Goal: Book appointment/travel/reservation

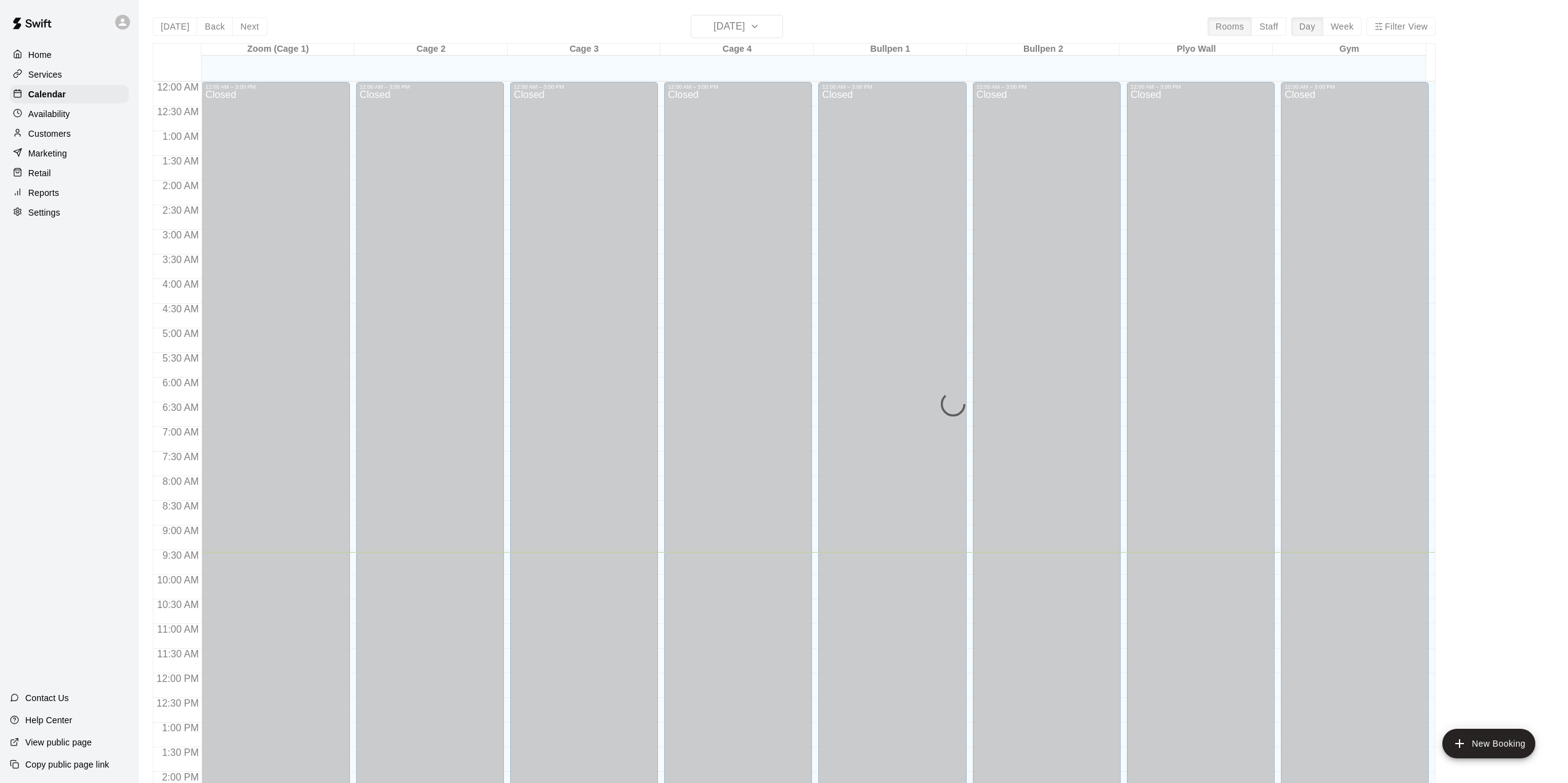
scroll to position [431, 0]
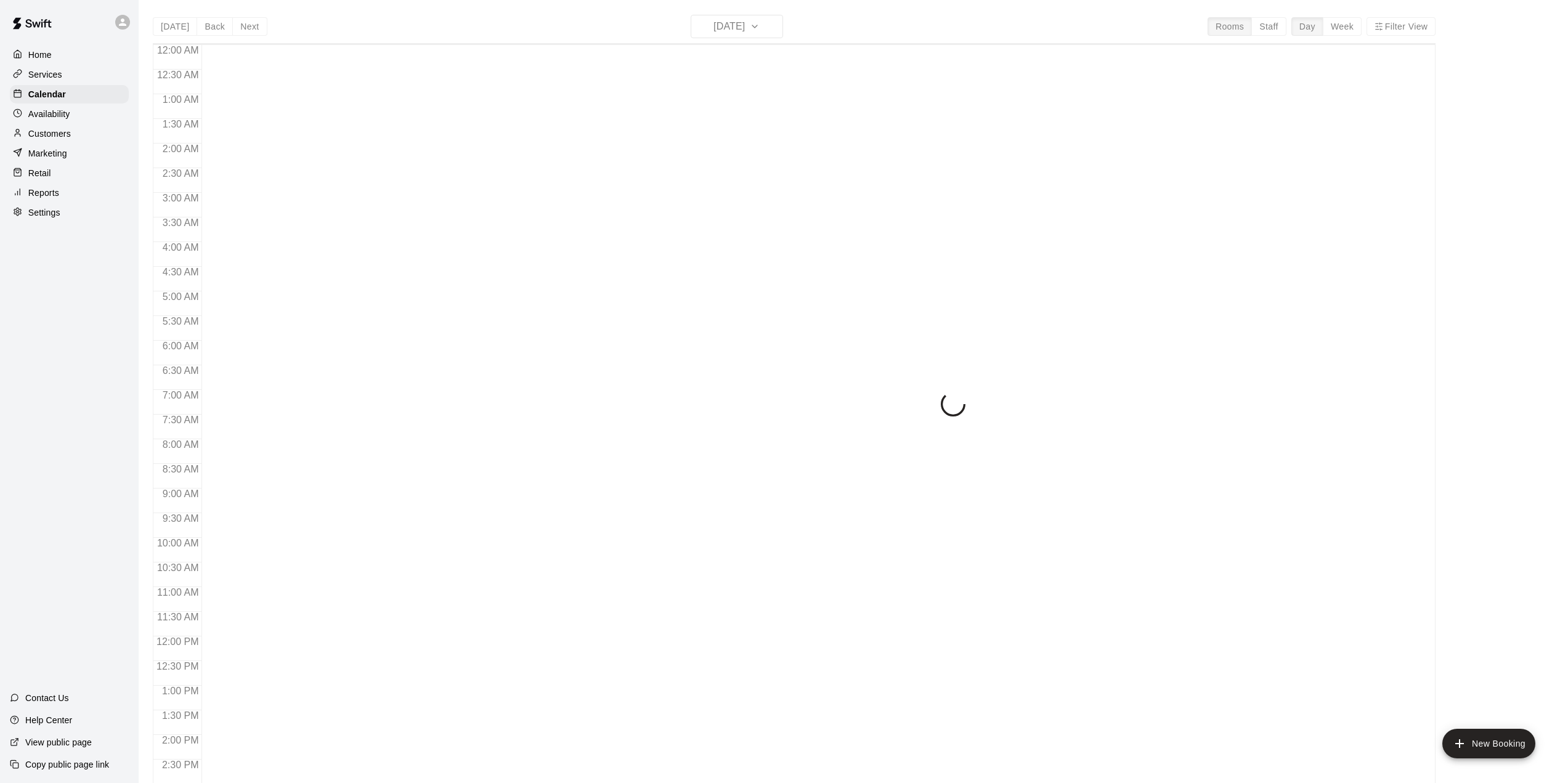
scroll to position [431, 0]
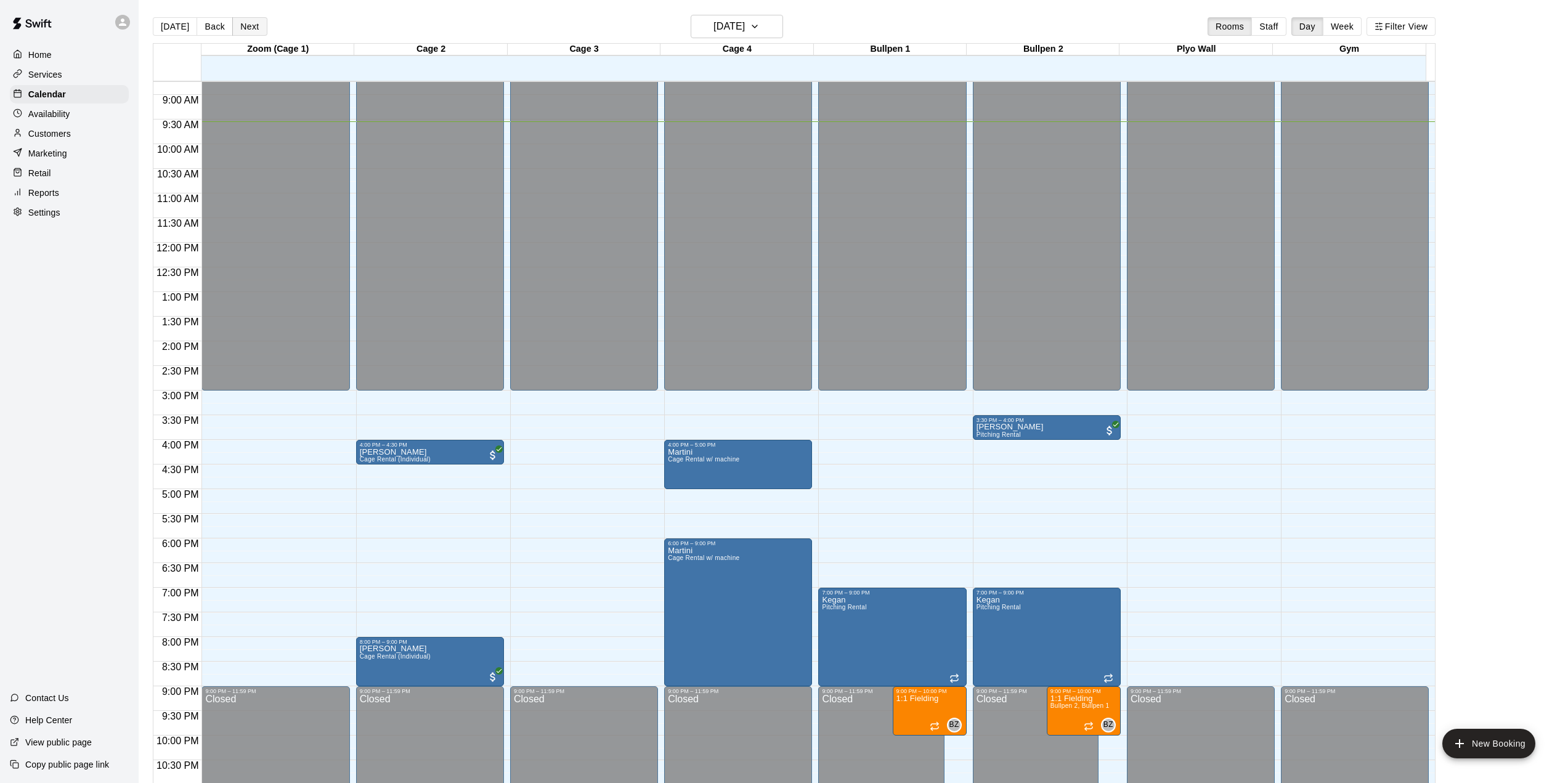
click at [242, 23] on button "Next" at bounding box center [249, 26] width 34 height 18
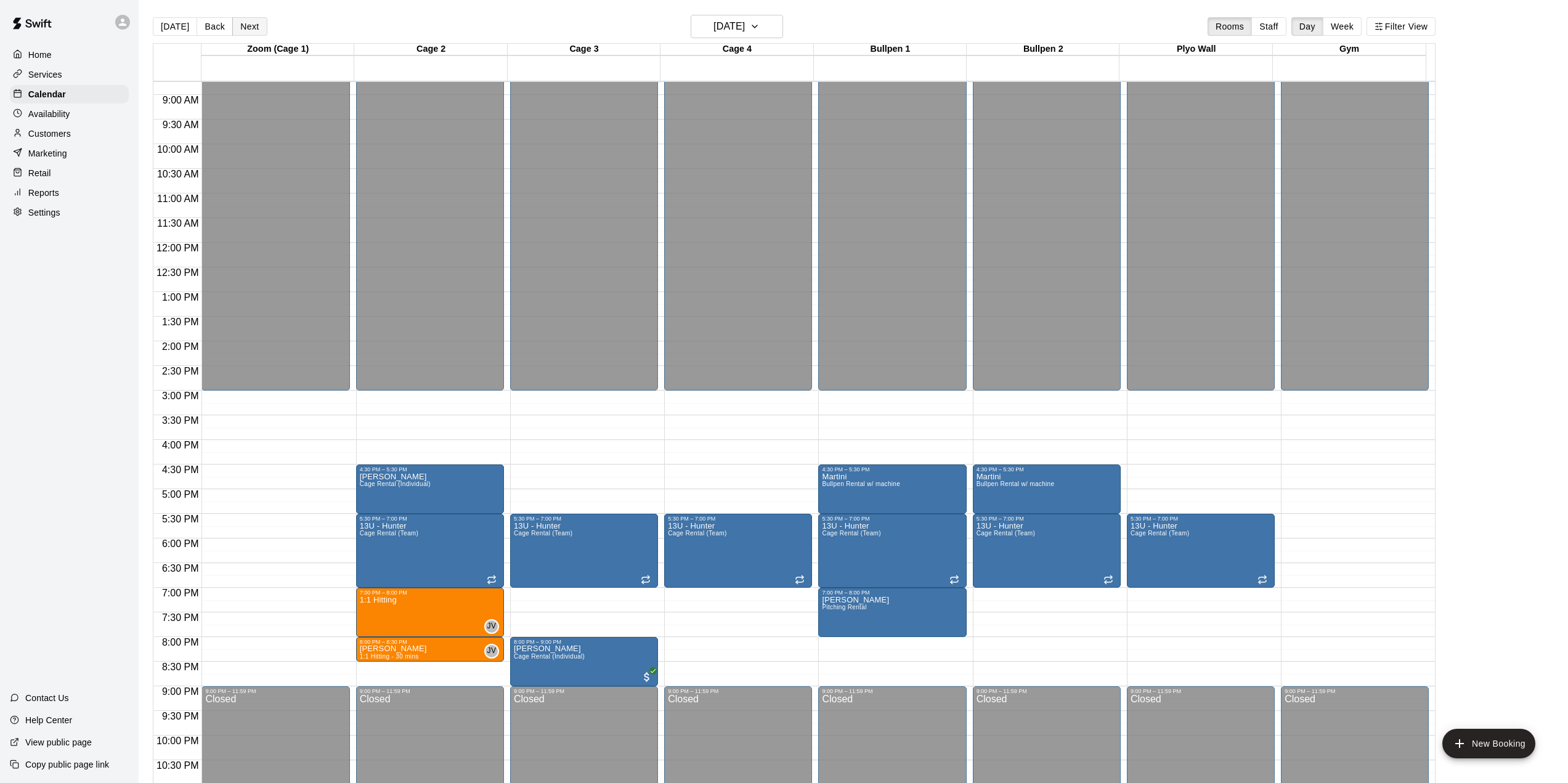
click at [242, 23] on button "Next" at bounding box center [249, 26] width 34 height 18
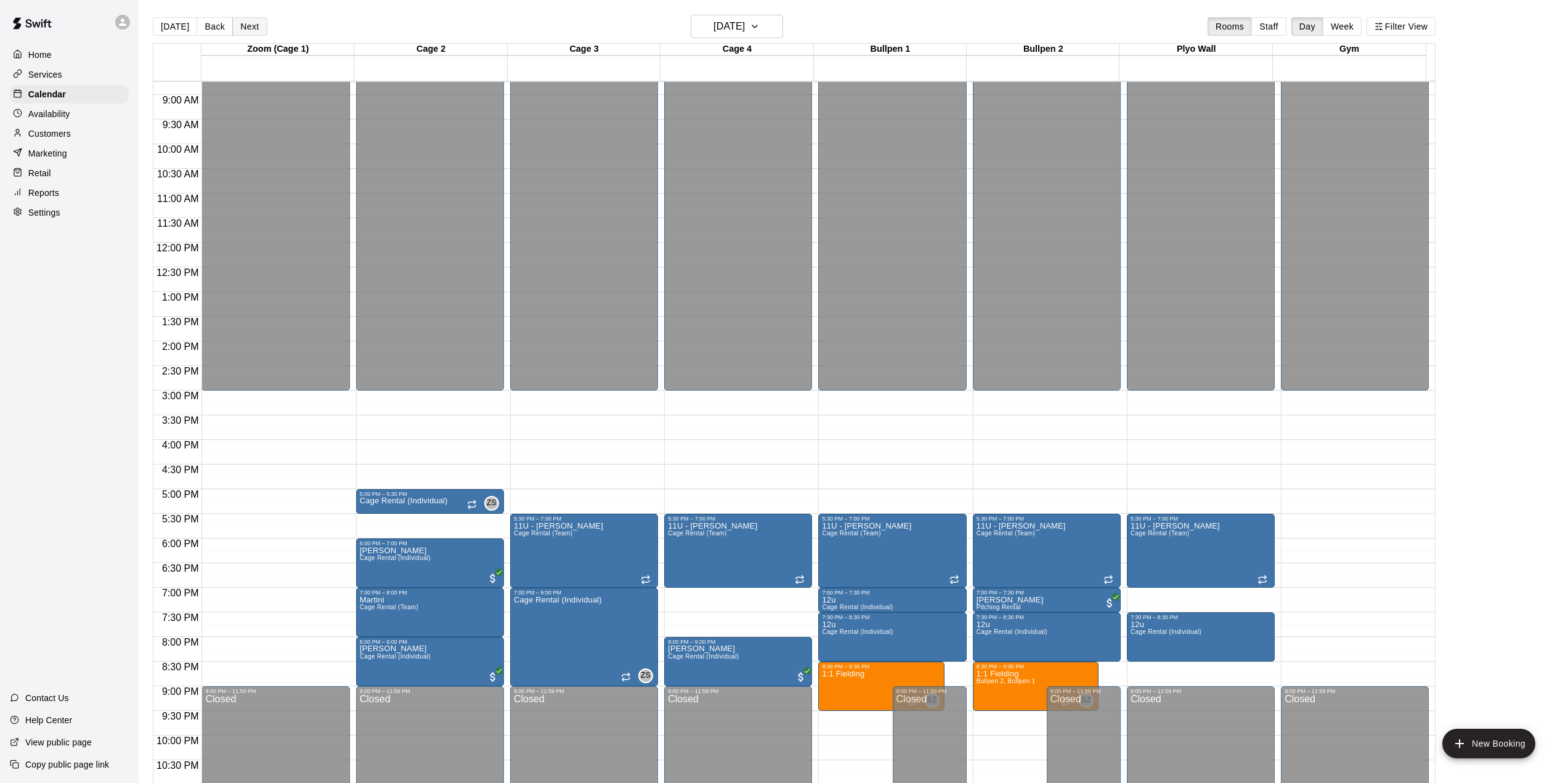
click at [242, 23] on button "Next" at bounding box center [249, 26] width 34 height 18
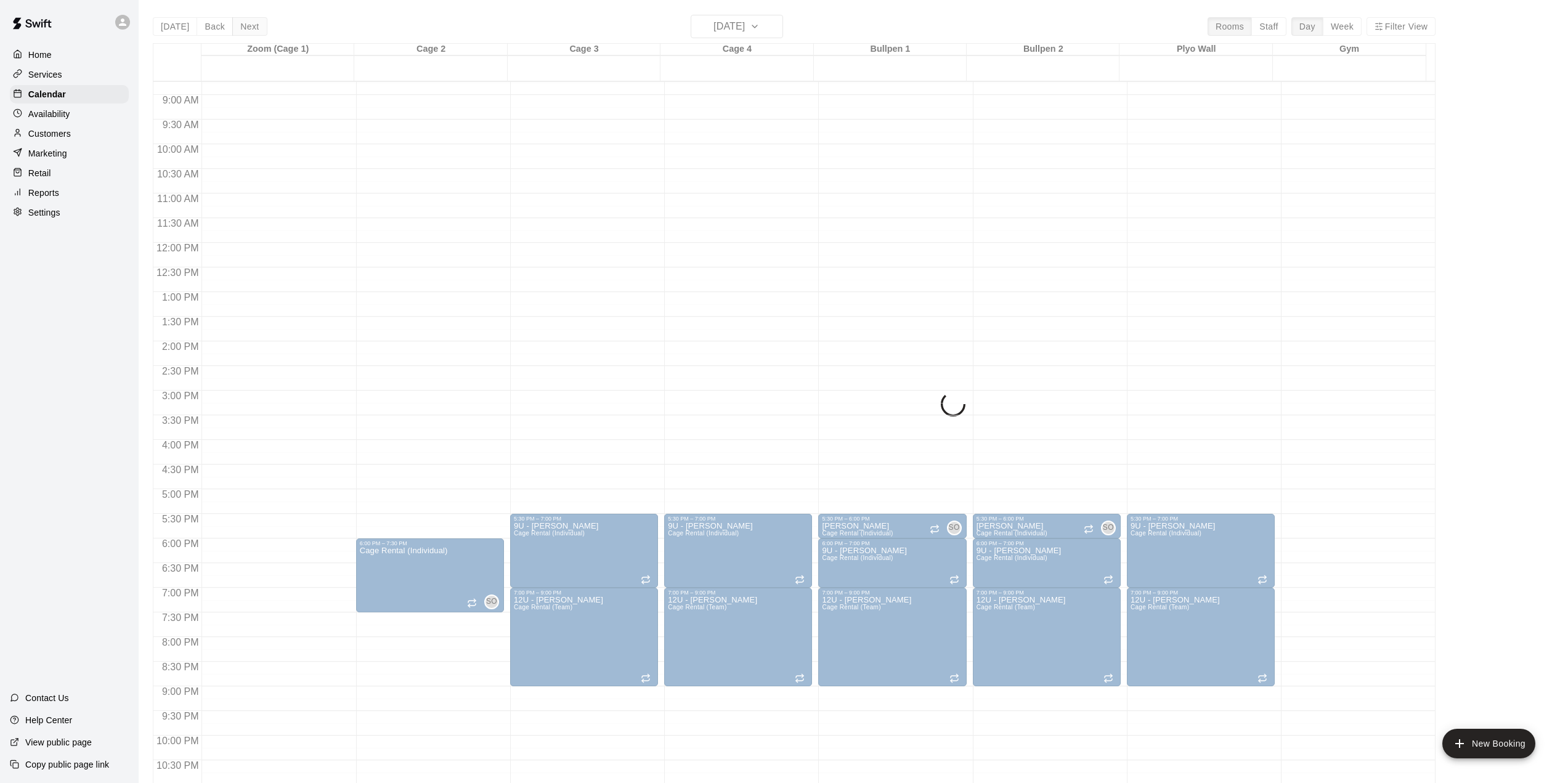
click at [242, 23] on button "Next" at bounding box center [249, 26] width 34 height 18
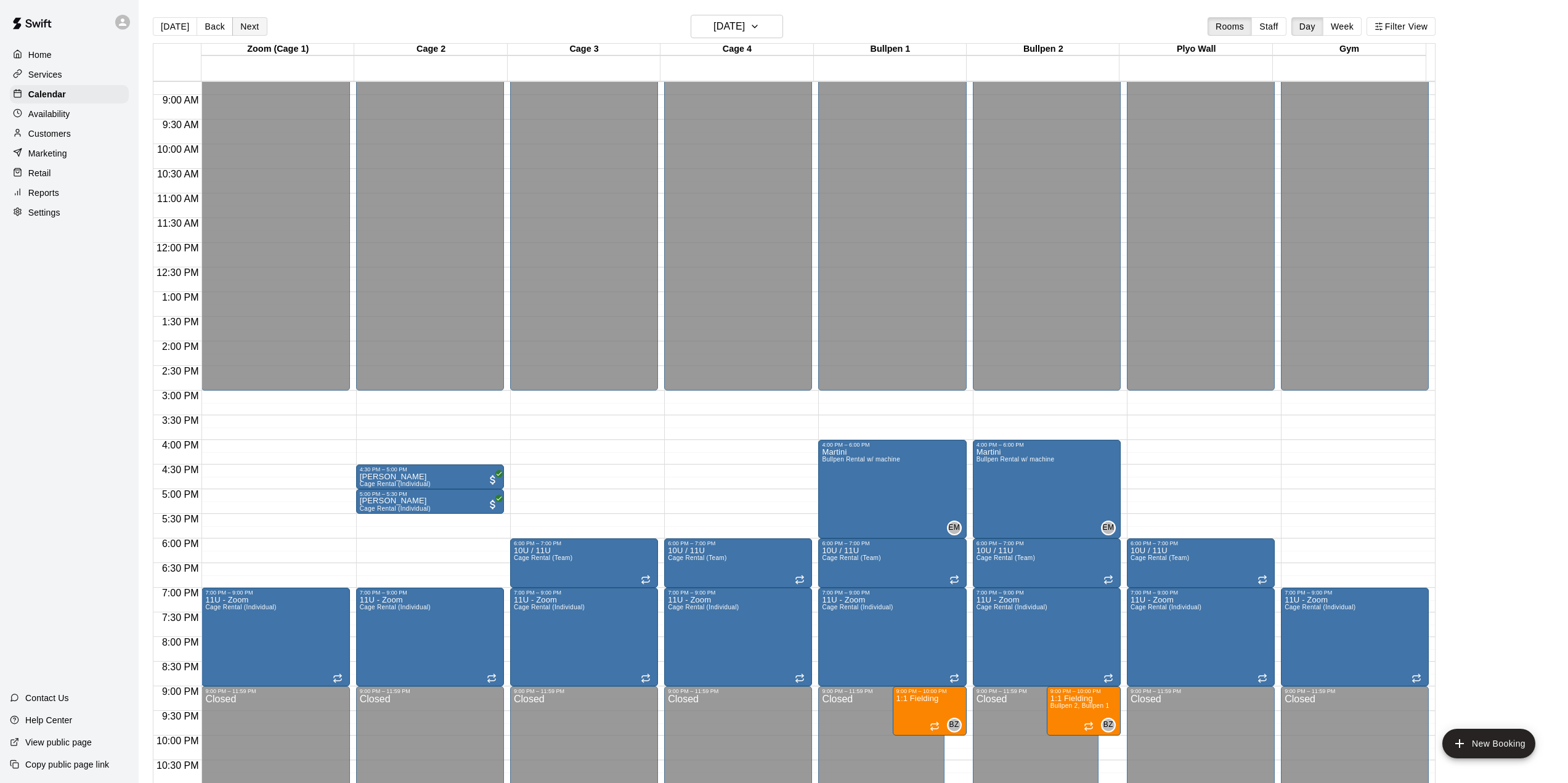
click at [242, 23] on button "Next" at bounding box center [249, 26] width 34 height 18
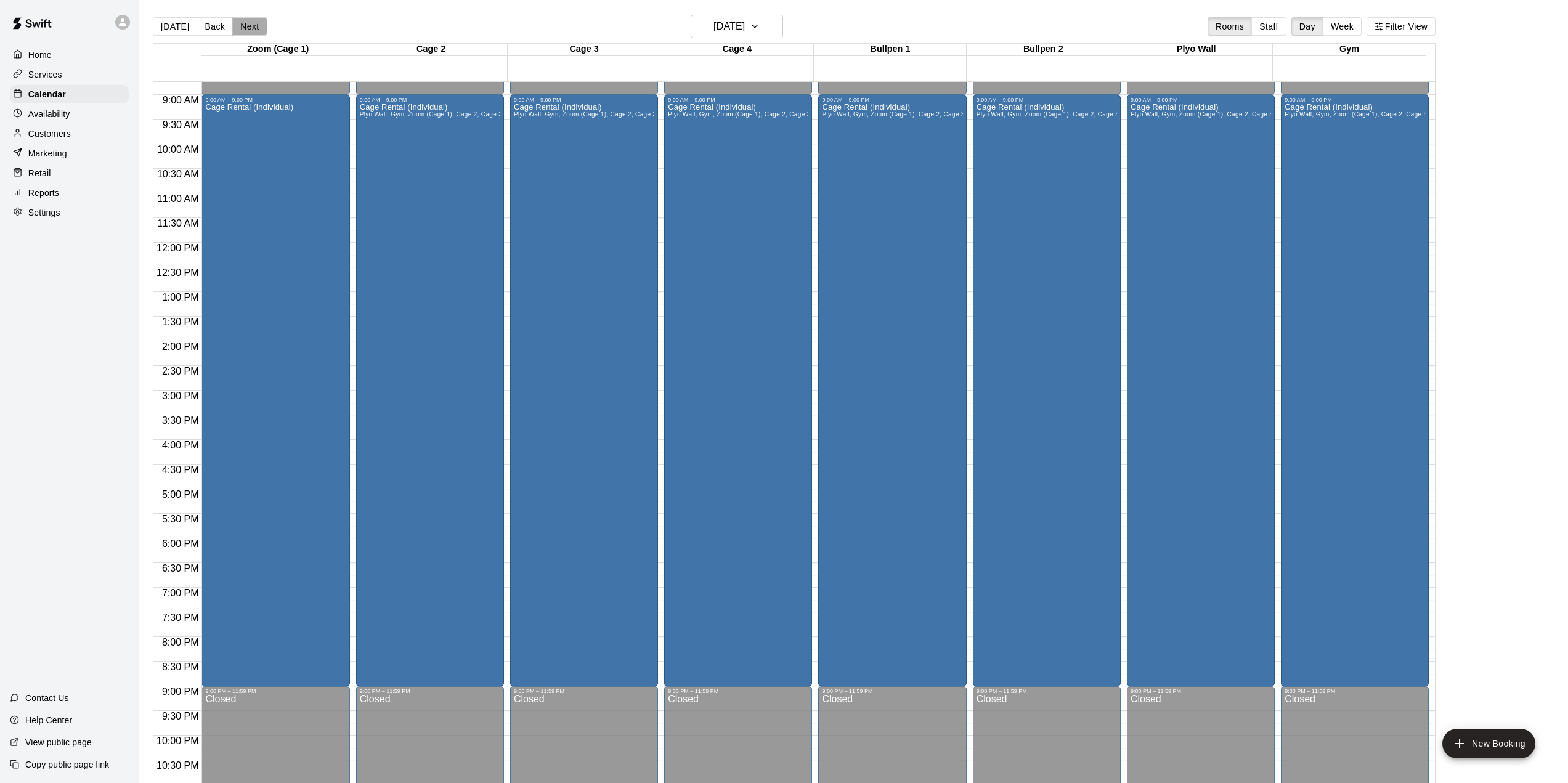
click at [242, 23] on button "Next" at bounding box center [249, 26] width 34 height 18
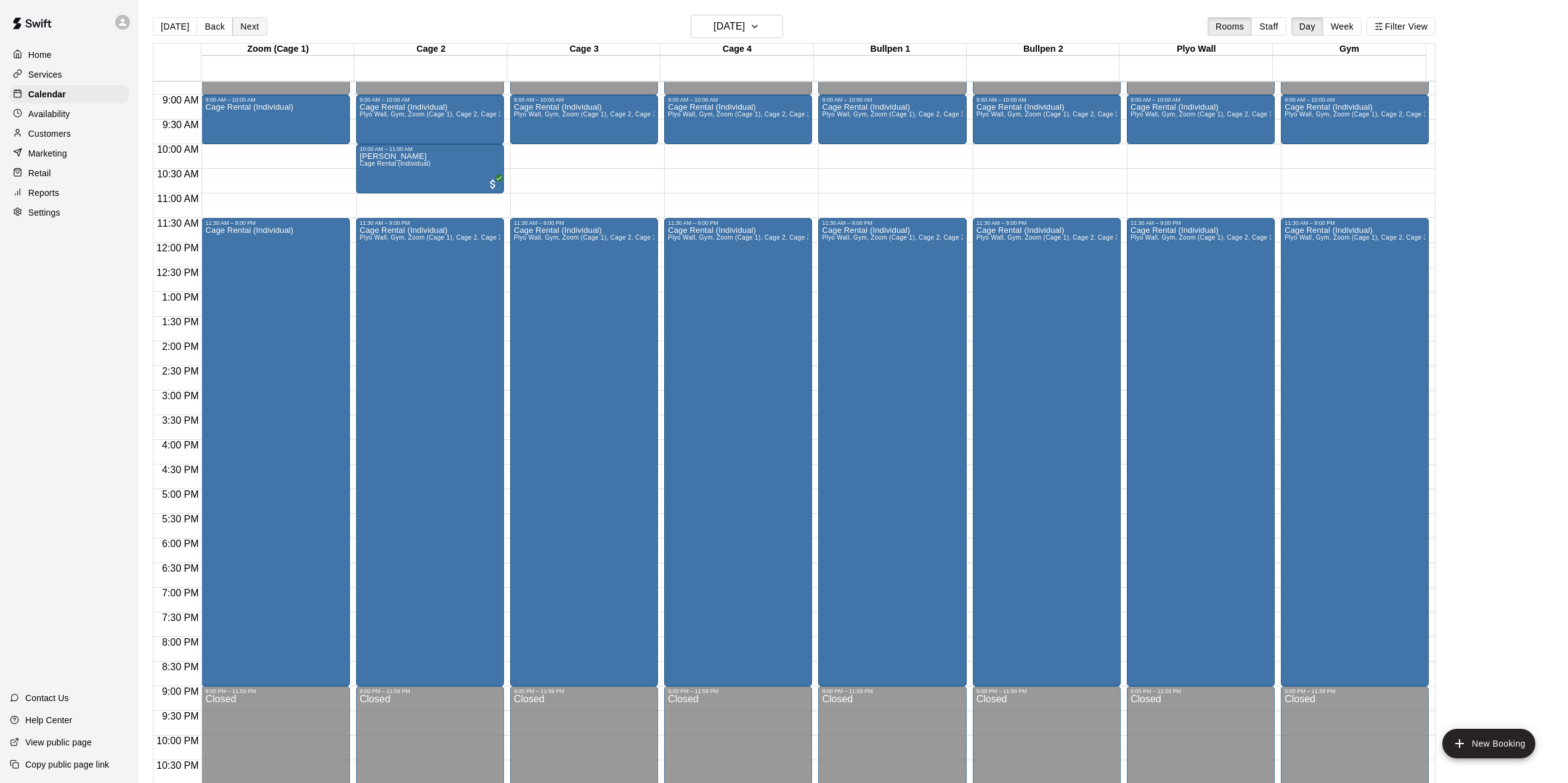
click at [242, 23] on button "Next" at bounding box center [249, 26] width 34 height 18
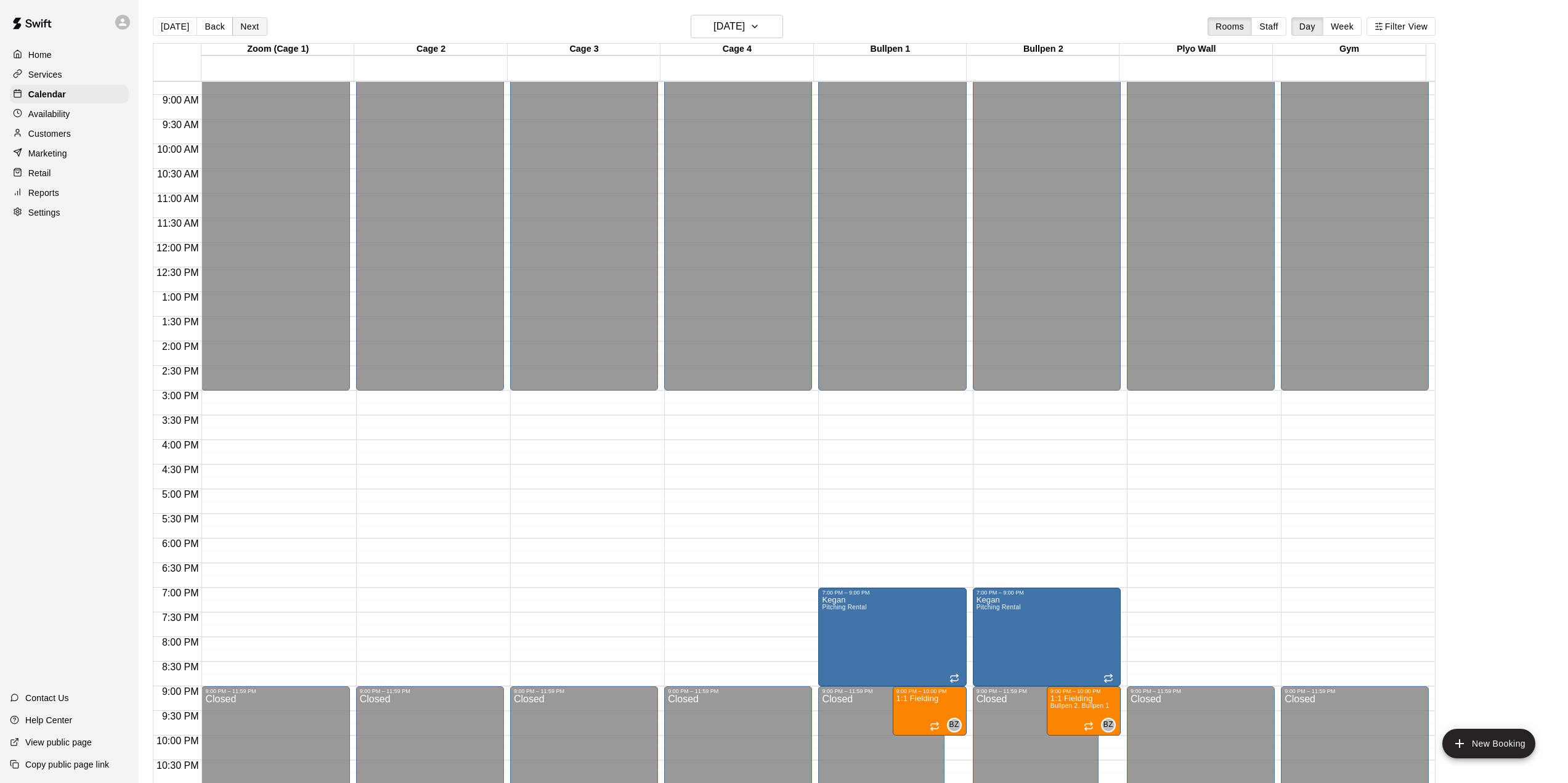
click at [246, 22] on button "Next" at bounding box center [249, 26] width 34 height 18
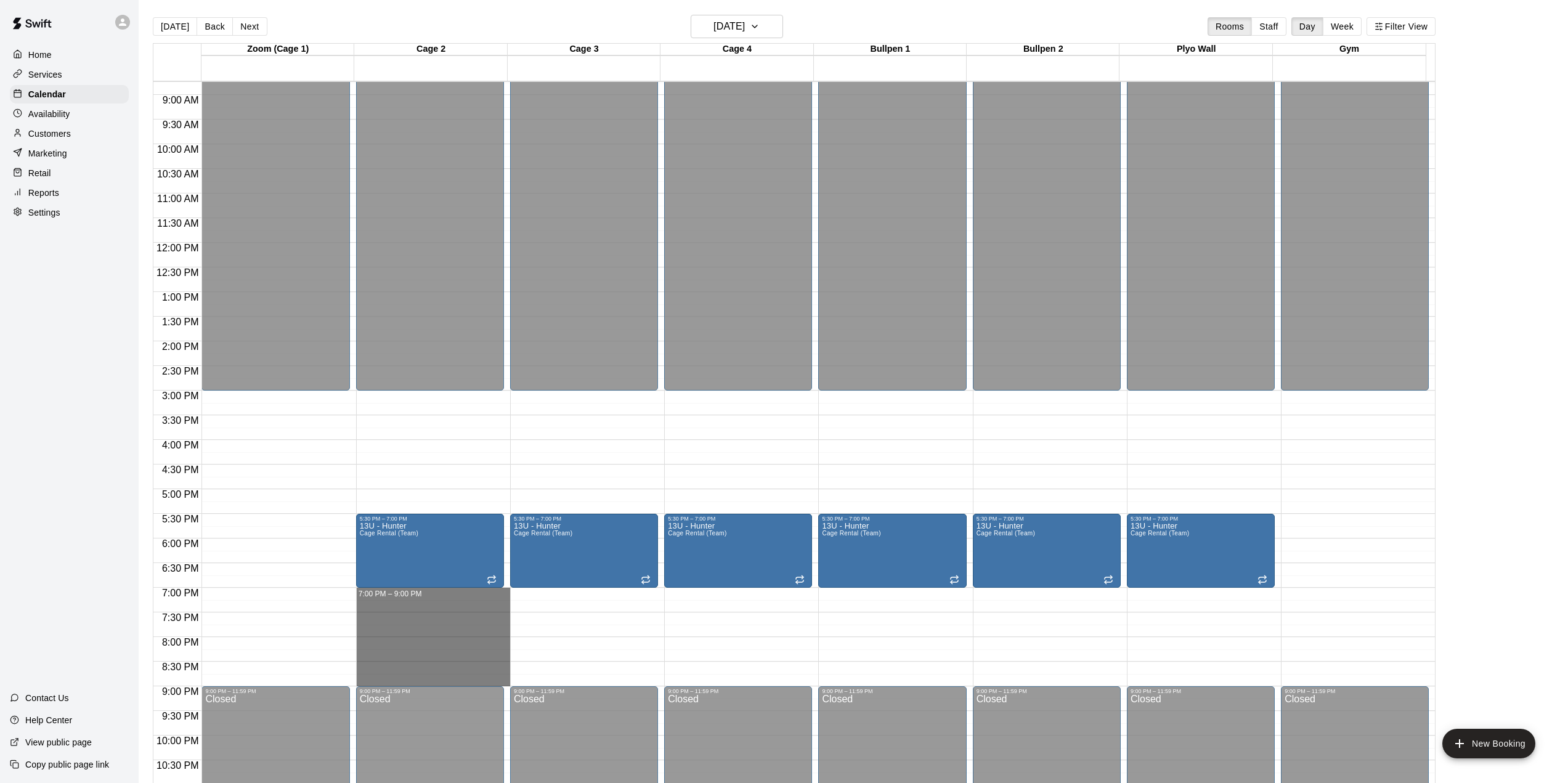
drag, startPoint x: 383, startPoint y: 591, endPoint x: 384, endPoint y: 683, distance: 92.0
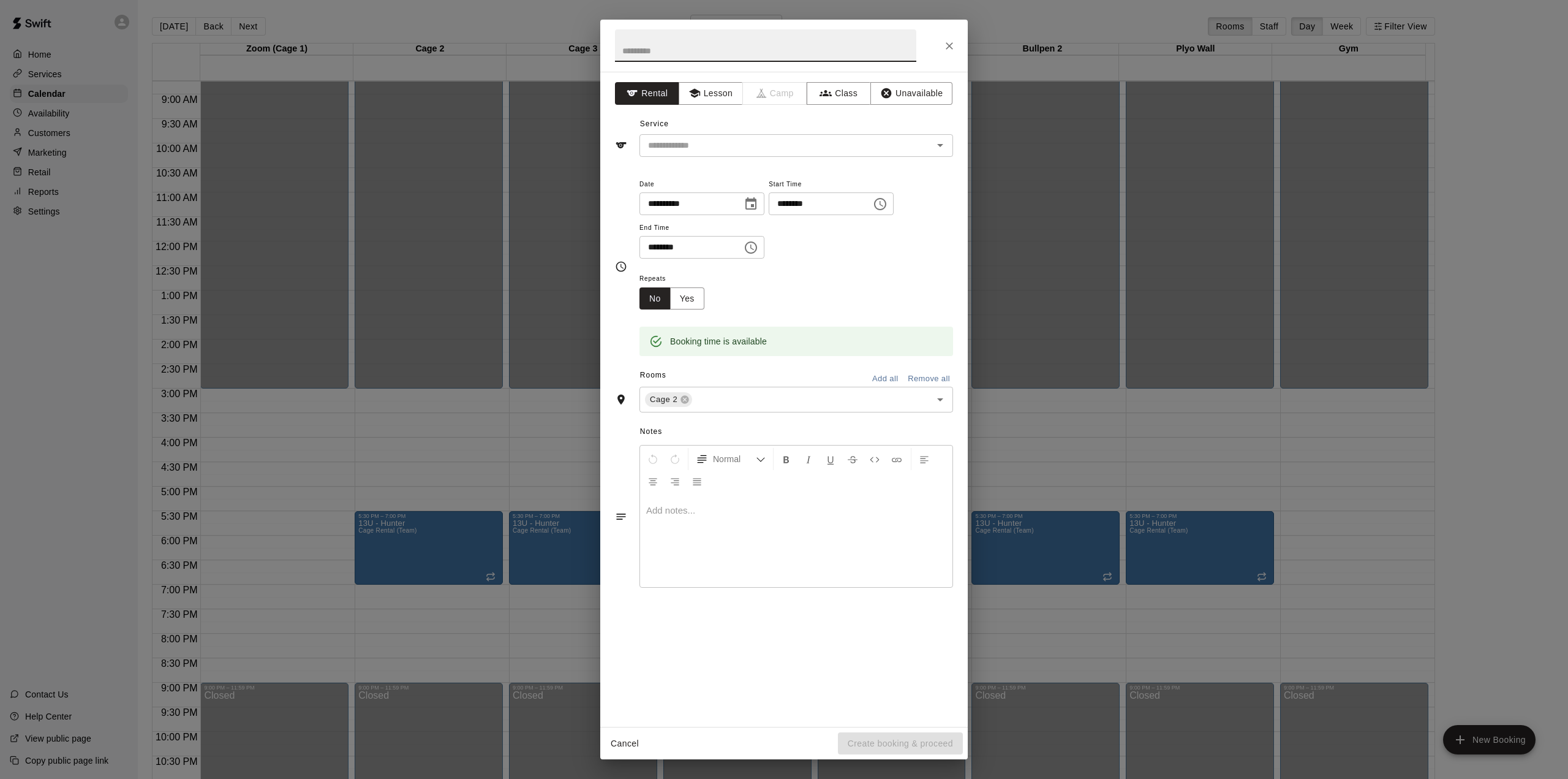
click at [874, 379] on button "Add all" at bounding box center [885, 379] width 39 height 19
click at [815, 402] on icon at bounding box center [816, 400] width 8 height 8
click at [735, 399] on icon at bounding box center [734, 400] width 10 height 10
click at [720, 48] on input "text" at bounding box center [766, 46] width 301 height 32
type input "*******"
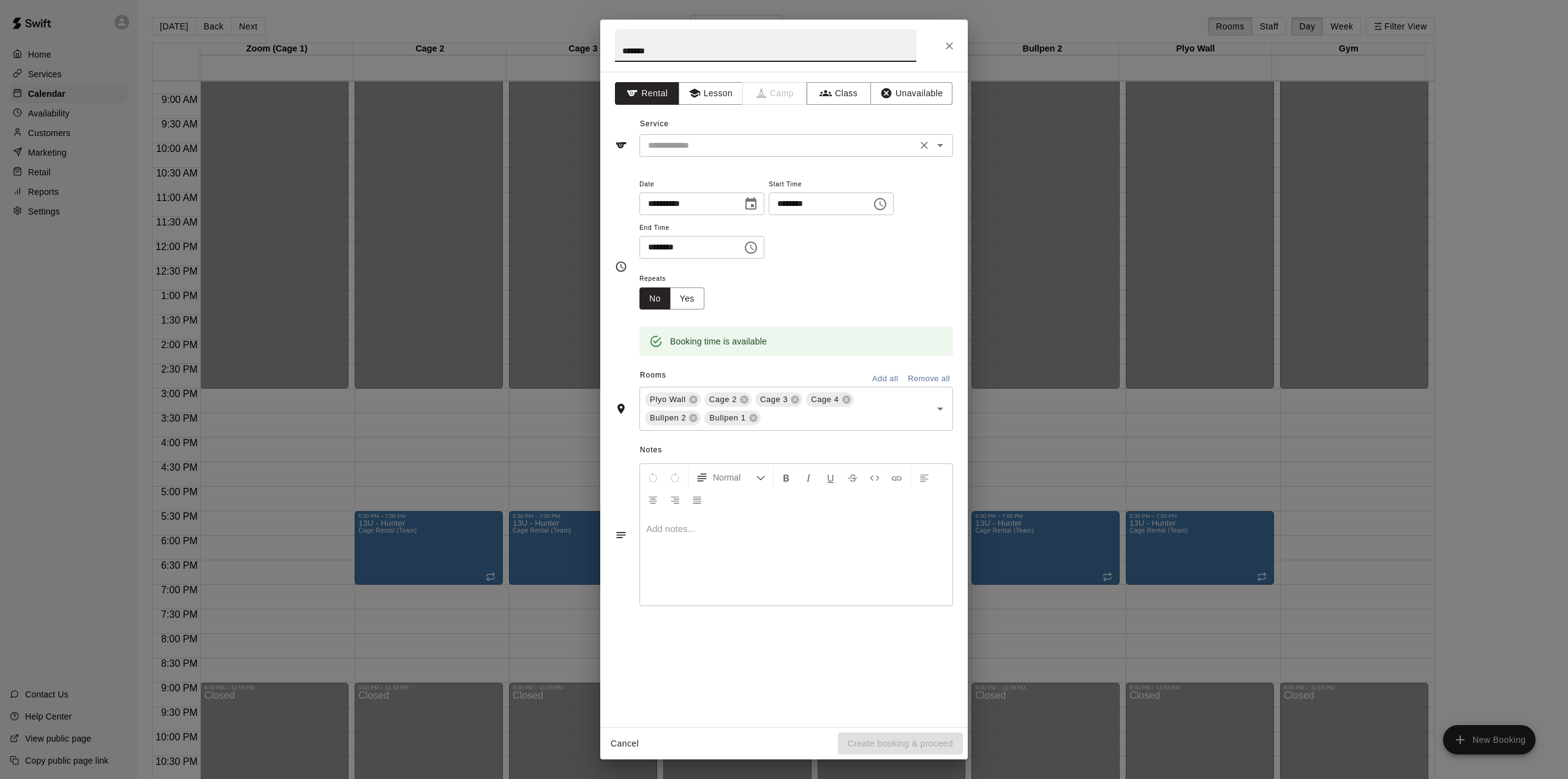
click at [701, 140] on input "text" at bounding box center [779, 145] width 270 height 15
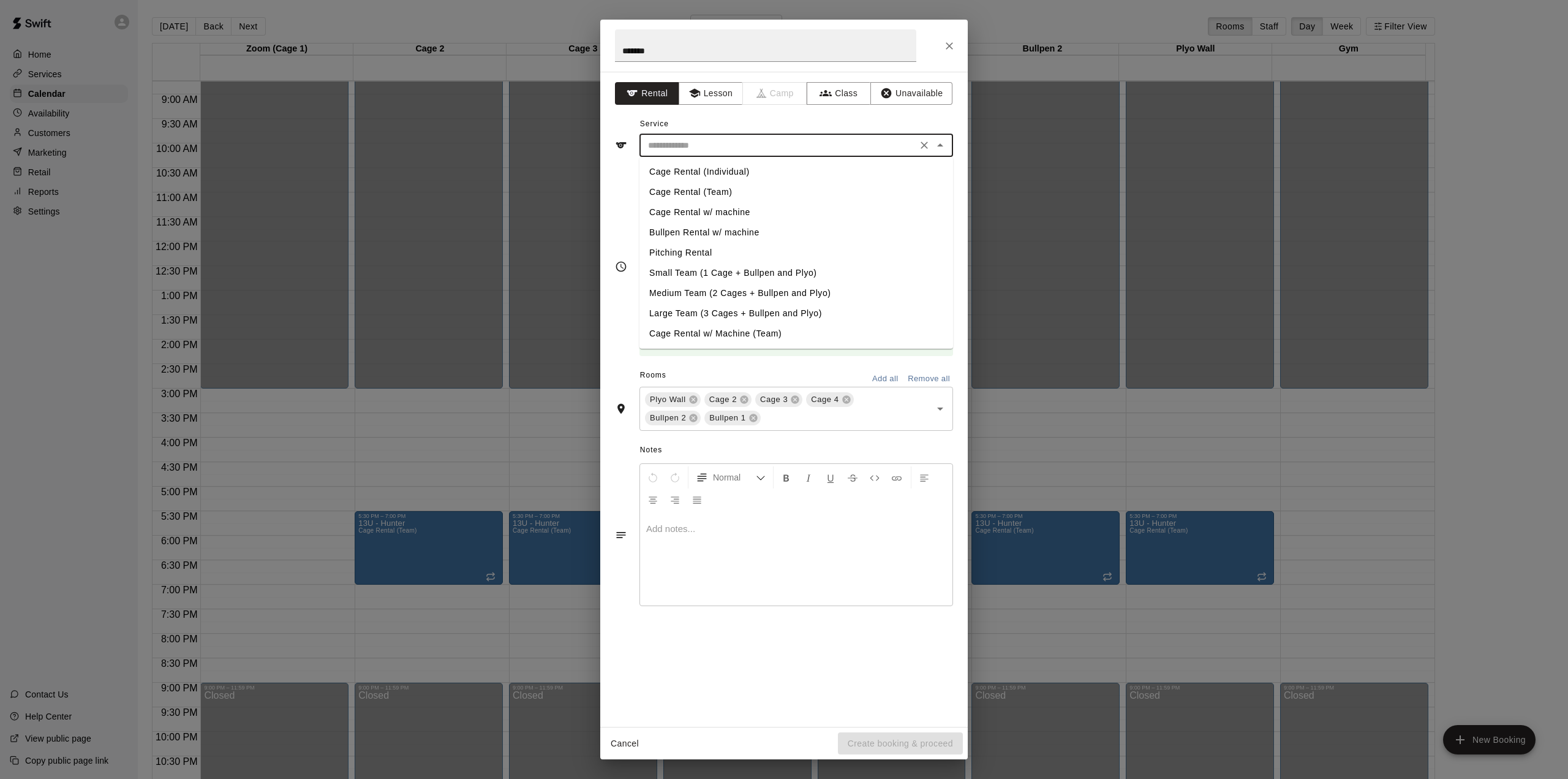
click at [697, 172] on li "Cage Rental (Individual)" at bounding box center [796, 172] width 313 height 20
type input "**********"
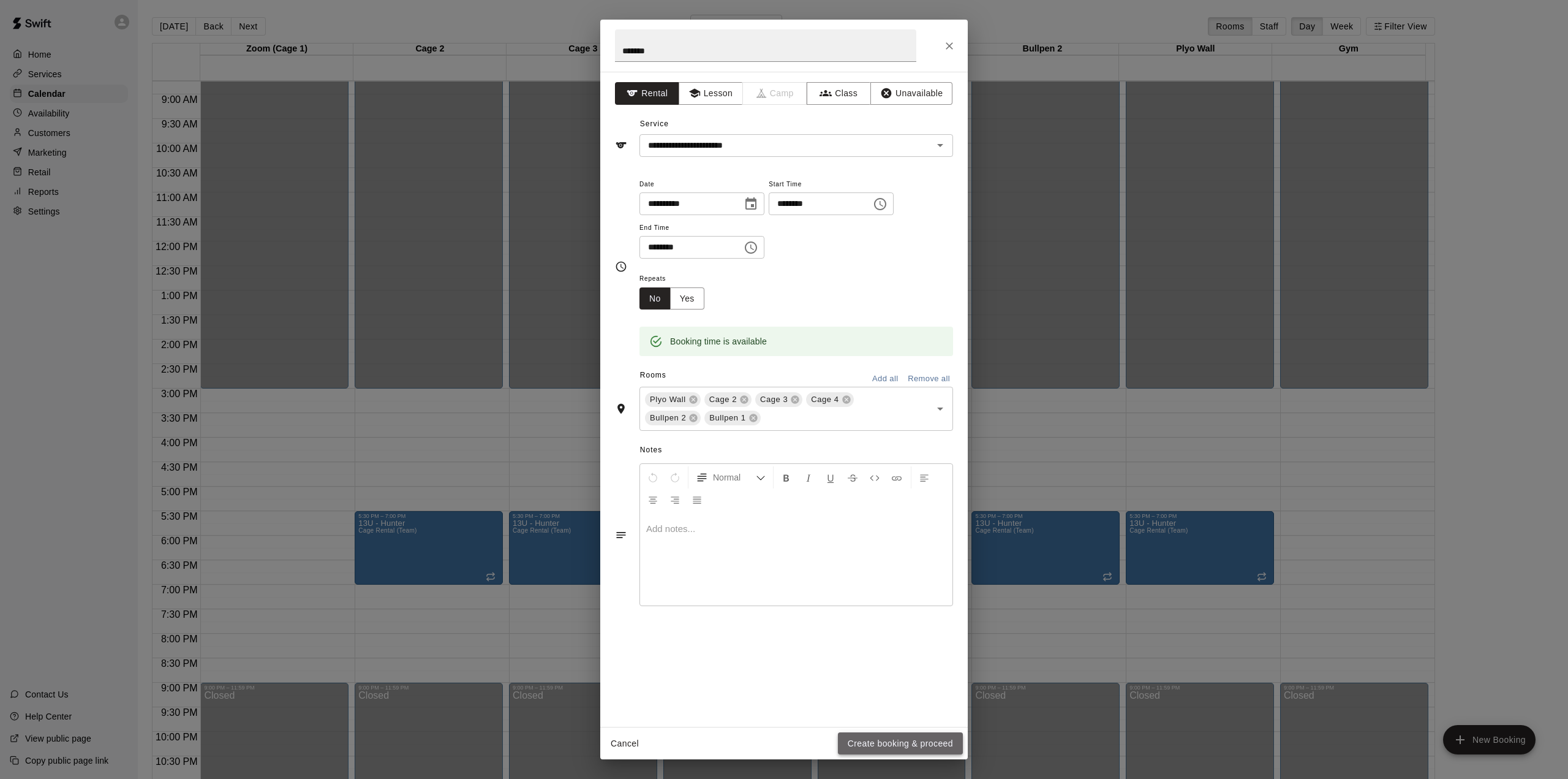
click at [888, 738] on button "Create booking & proceed" at bounding box center [900, 744] width 125 height 23
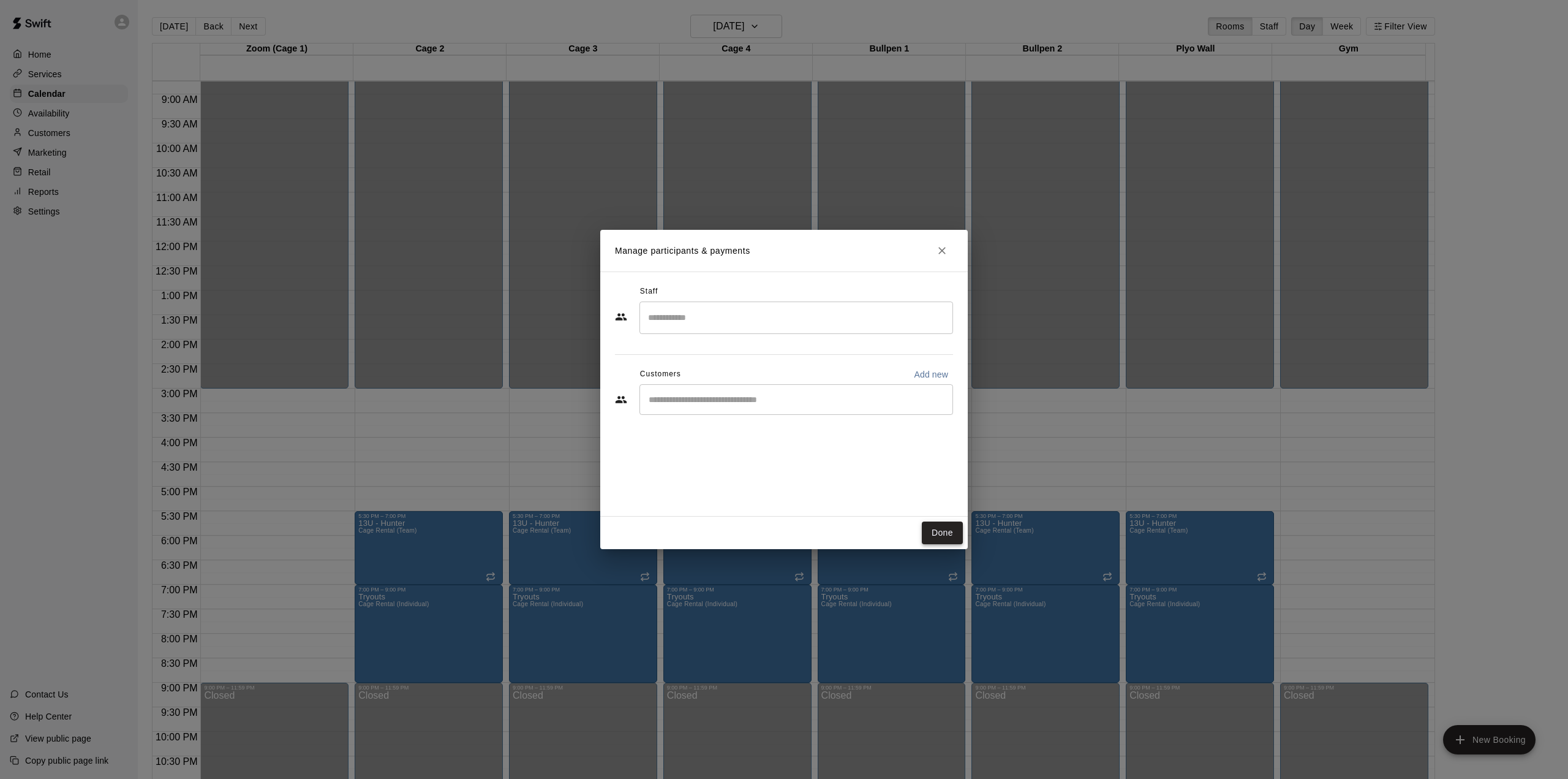
click at [939, 533] on button "Done" at bounding box center [942, 533] width 41 height 23
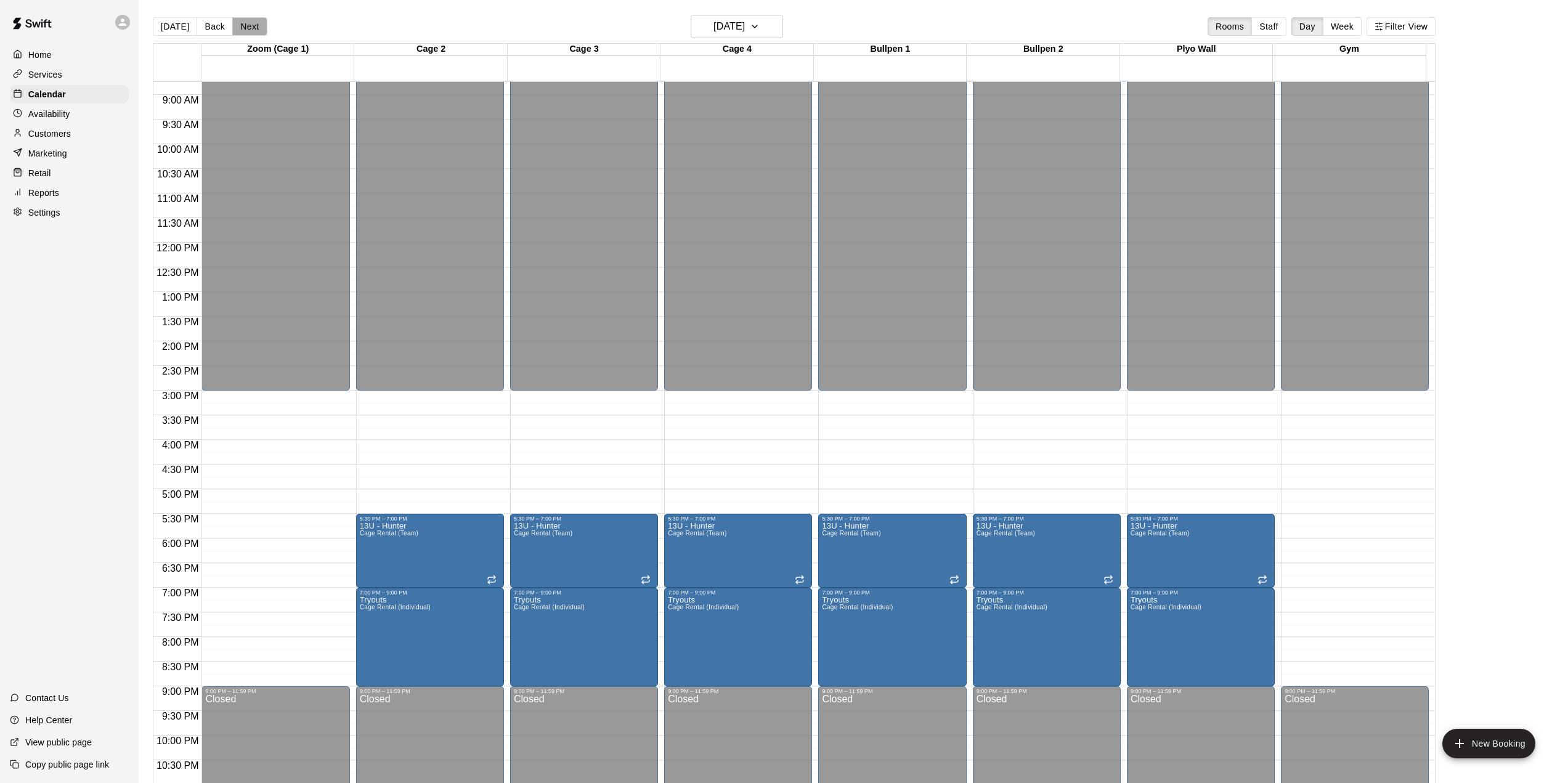
click at [252, 25] on button "Next" at bounding box center [249, 26] width 34 height 18
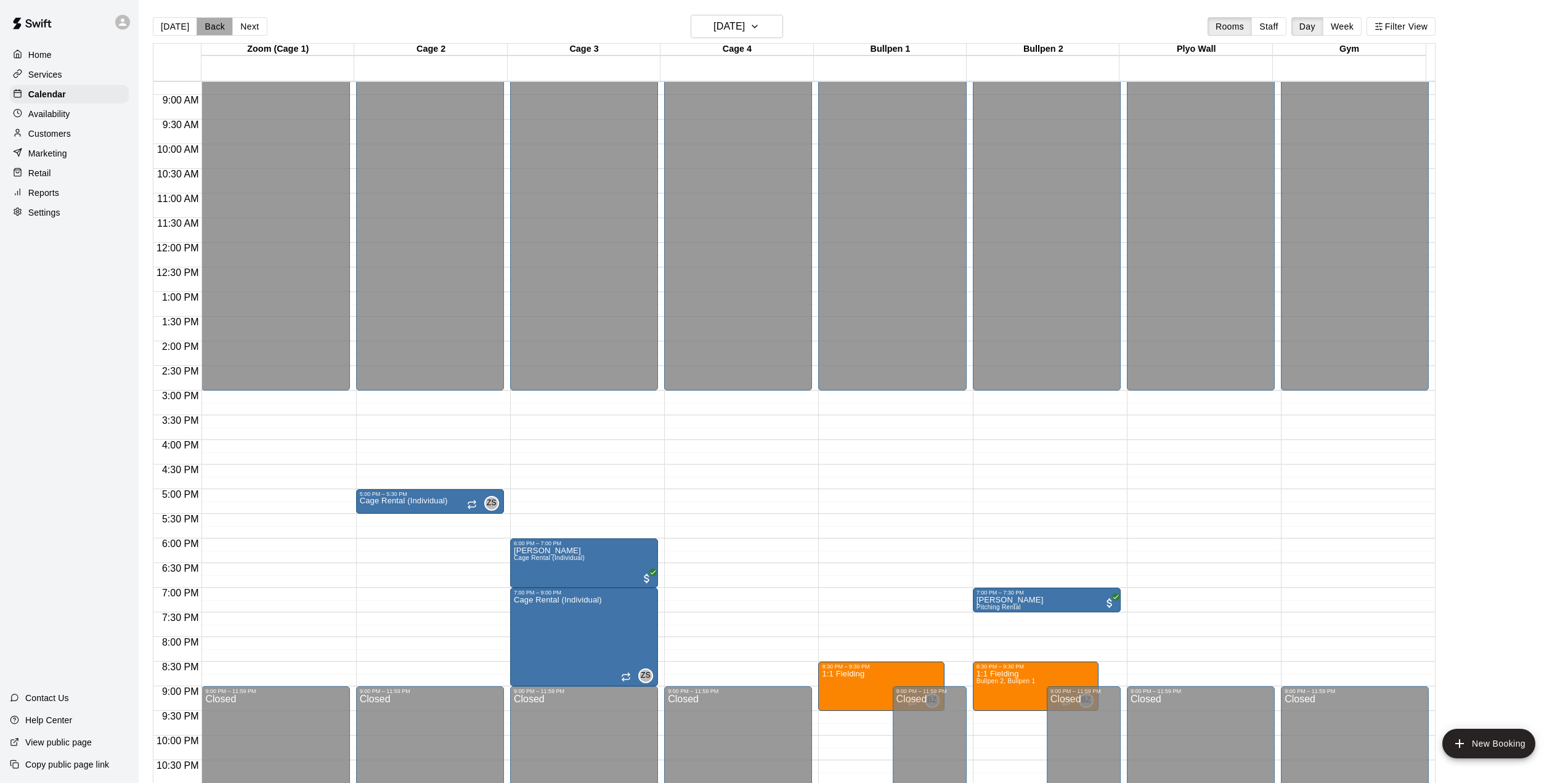
click at [212, 28] on button "Back" at bounding box center [215, 26] width 37 height 18
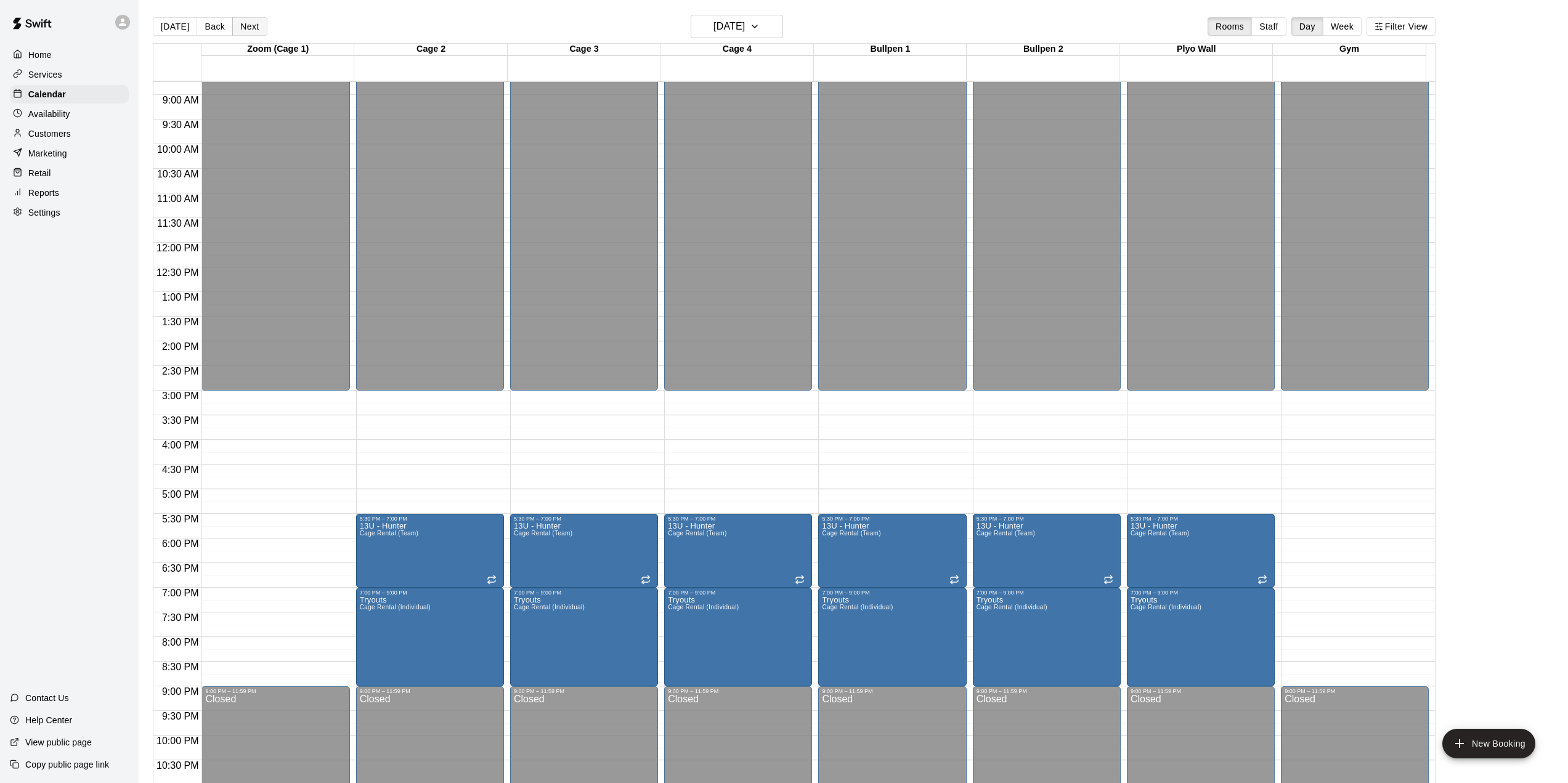
click at [241, 28] on button "Next" at bounding box center [249, 26] width 34 height 18
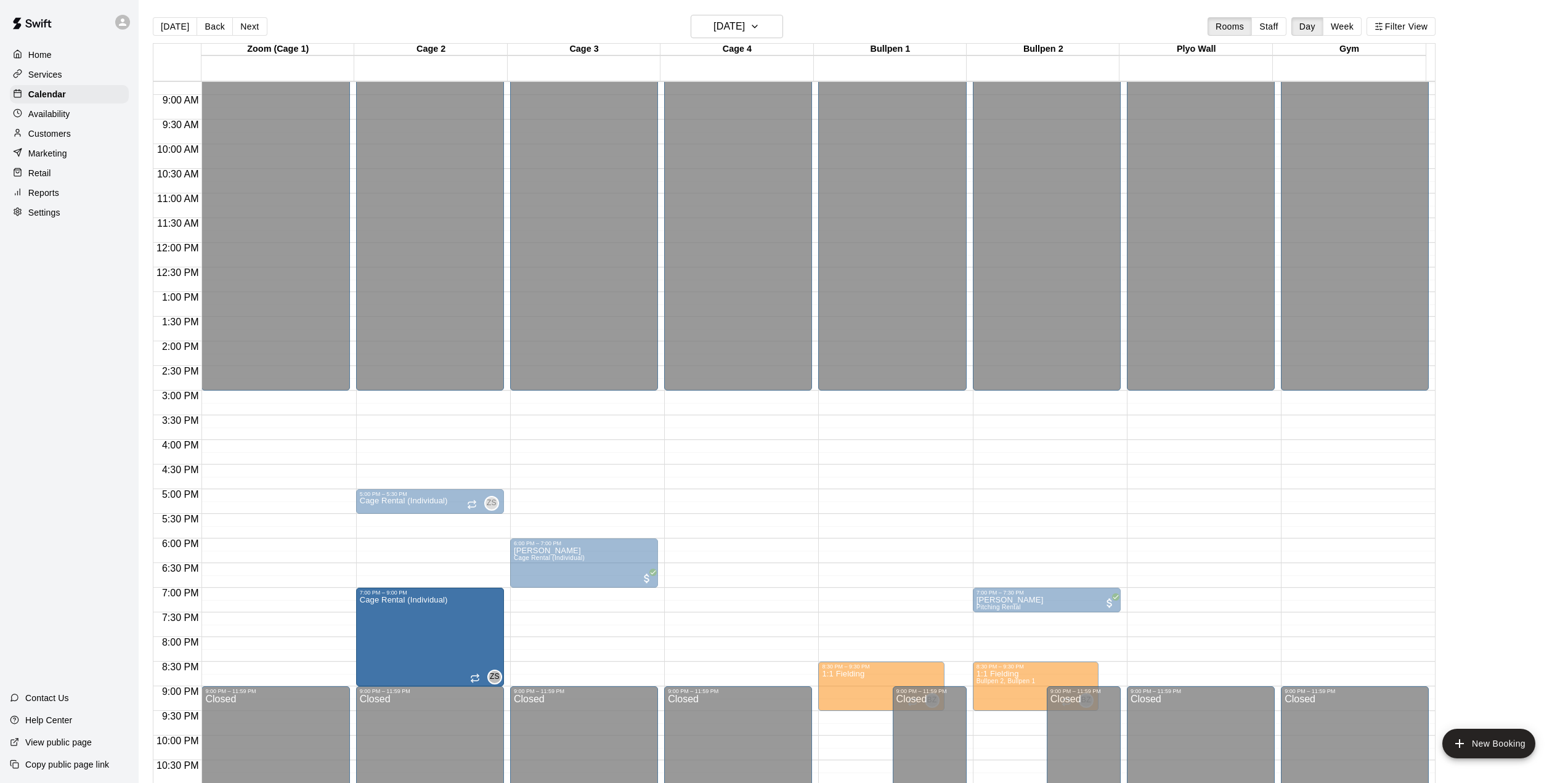
drag, startPoint x: 581, startPoint y: 640, endPoint x: 435, endPoint y: 647, distance: 146.2
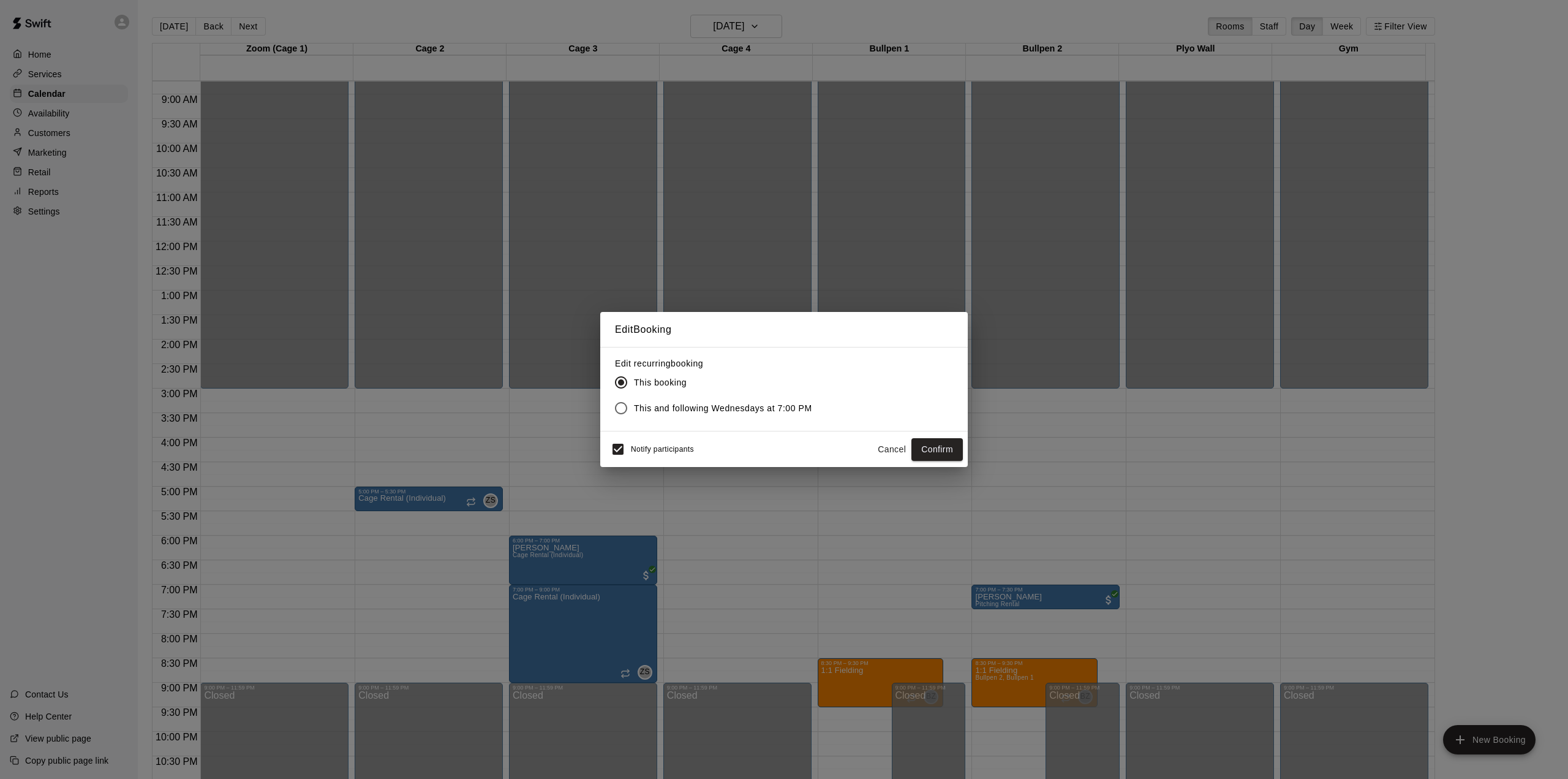
click at [665, 450] on span "Notify participants" at bounding box center [662, 449] width 63 height 9
click at [949, 449] on button "Confirm" at bounding box center [937, 449] width 52 height 23
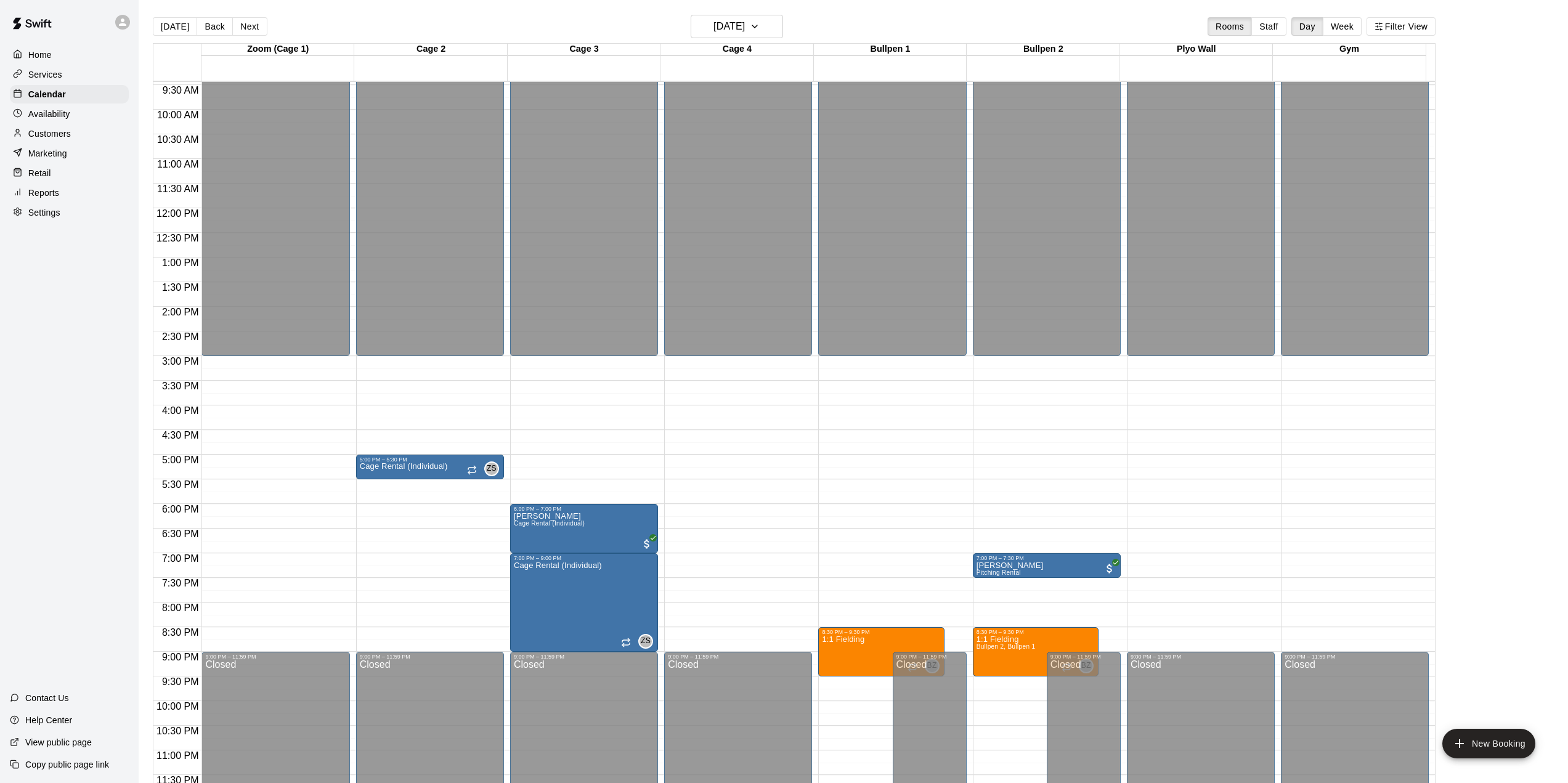
scroll to position [469, 0]
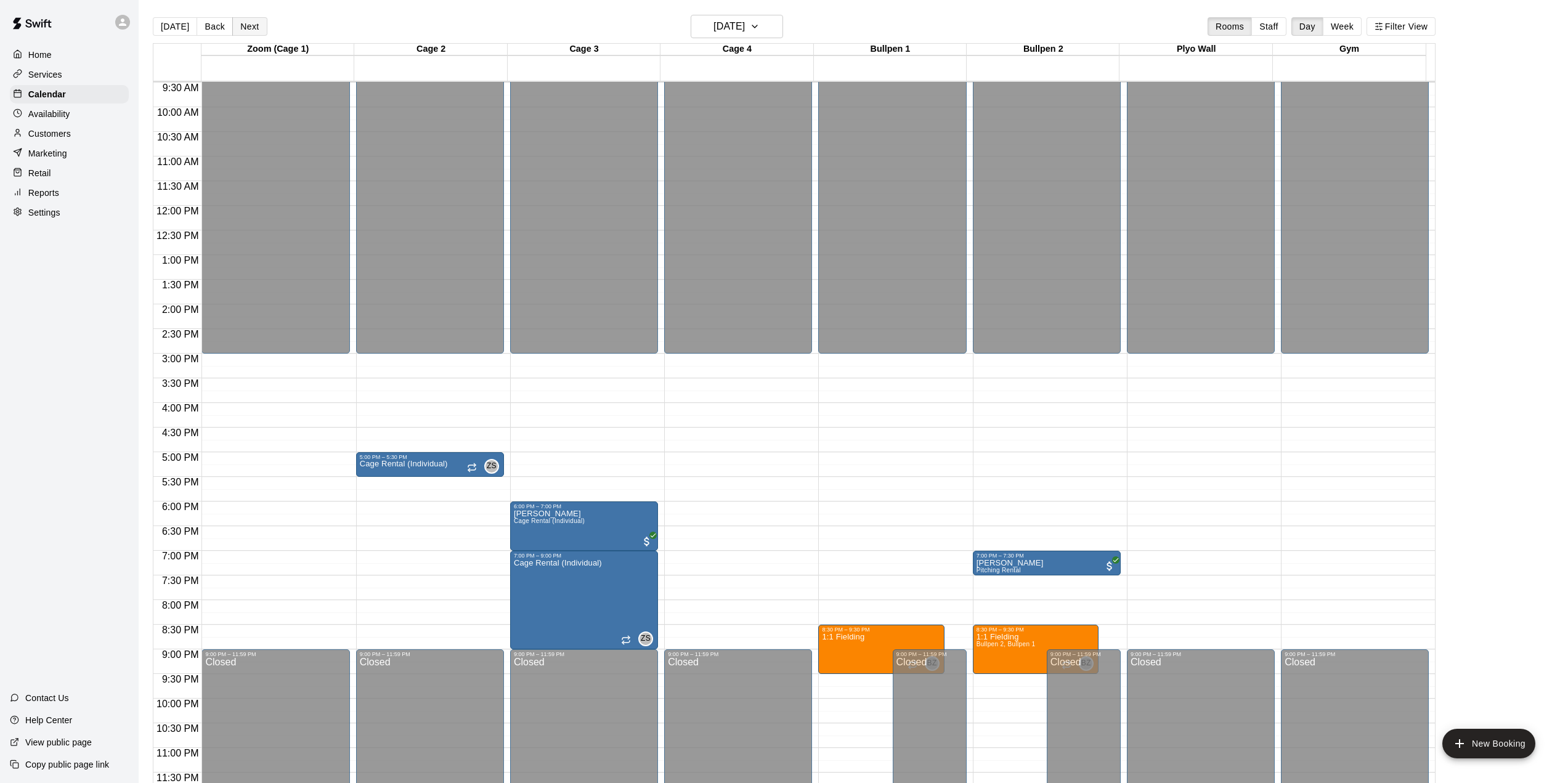
click at [250, 23] on button "Next" at bounding box center [249, 26] width 34 height 18
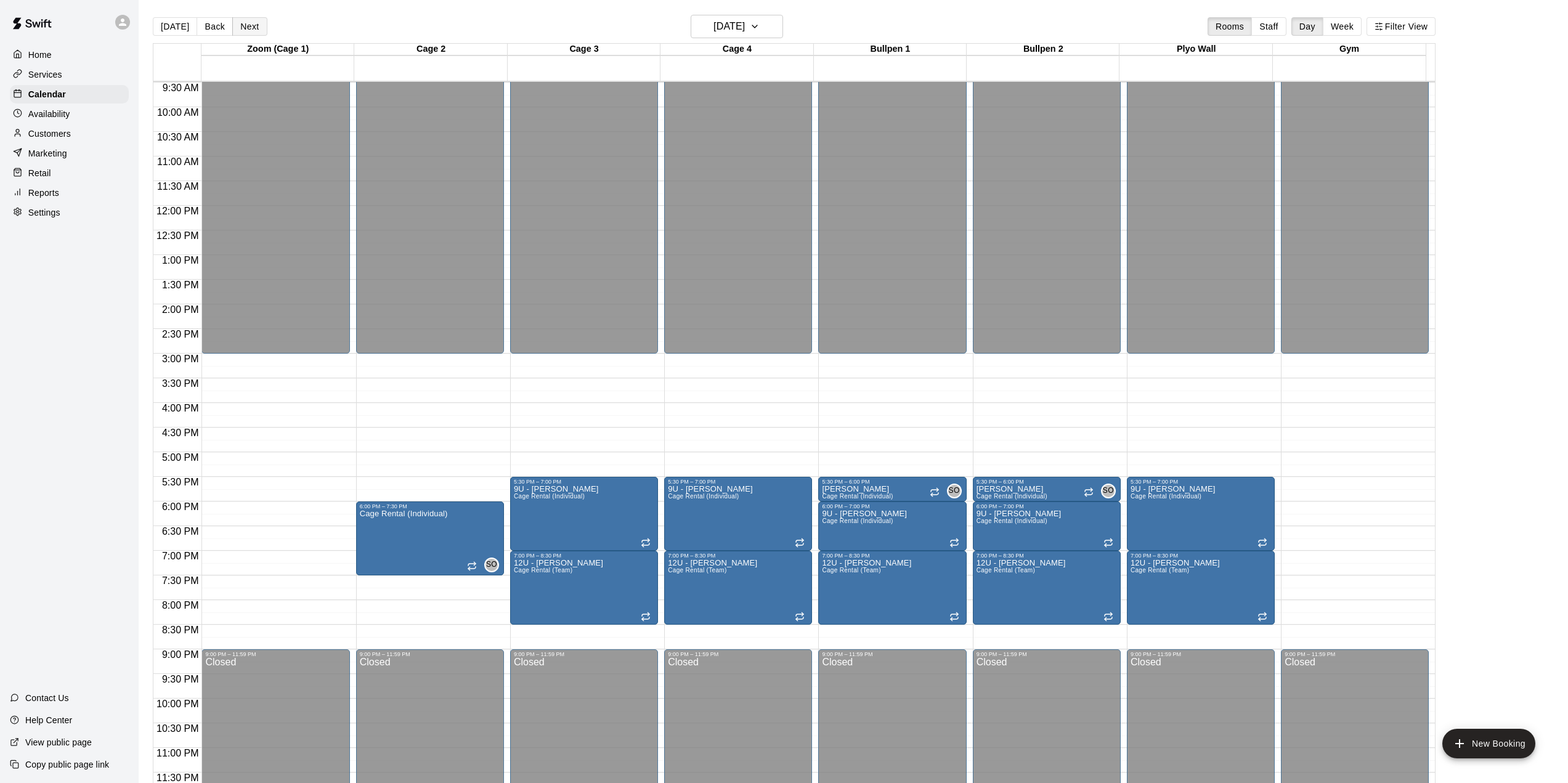
click at [245, 24] on button "Next" at bounding box center [249, 26] width 34 height 18
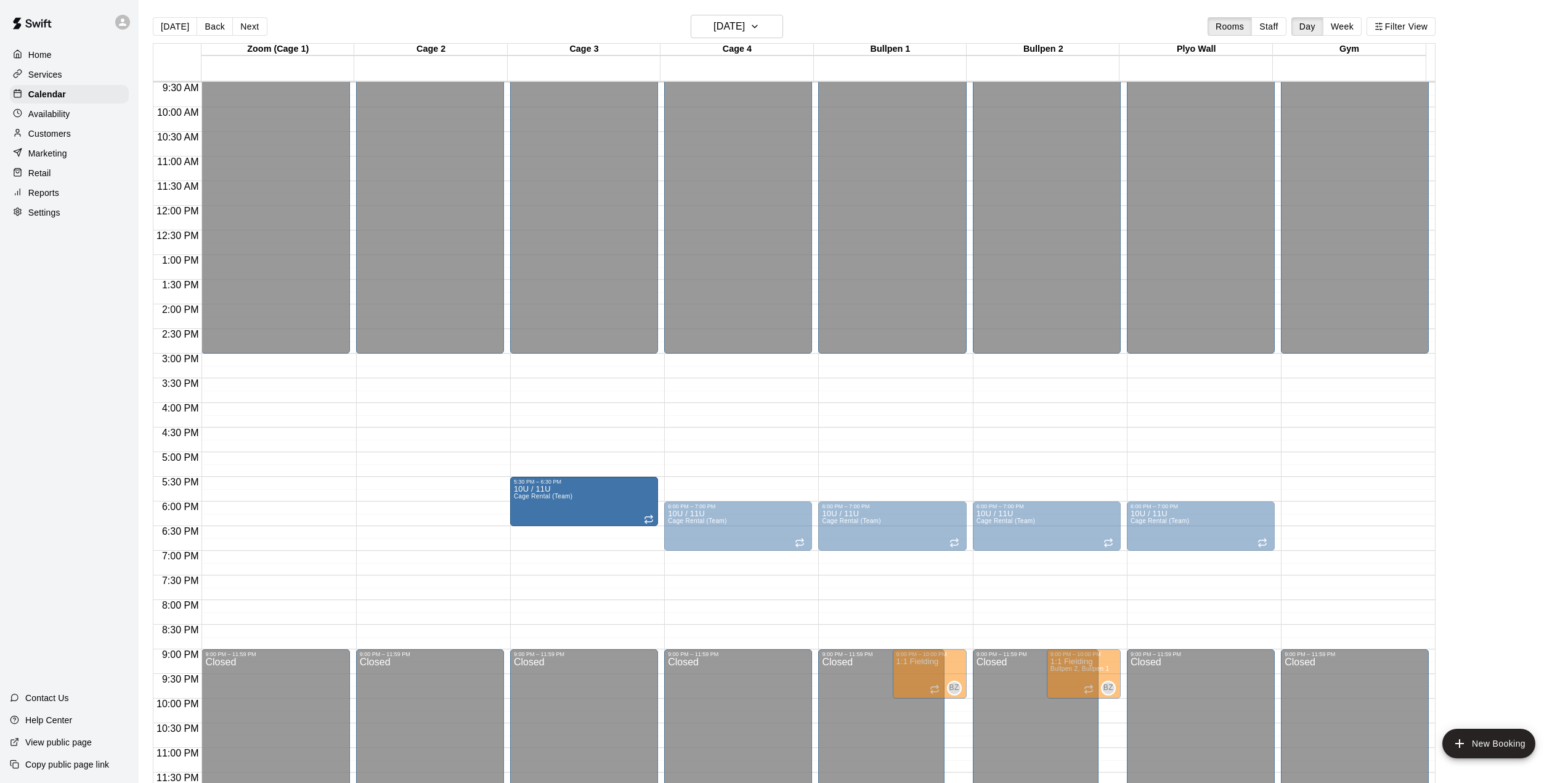
drag, startPoint x: 552, startPoint y: 519, endPoint x: 547, endPoint y: 500, distance: 19.6
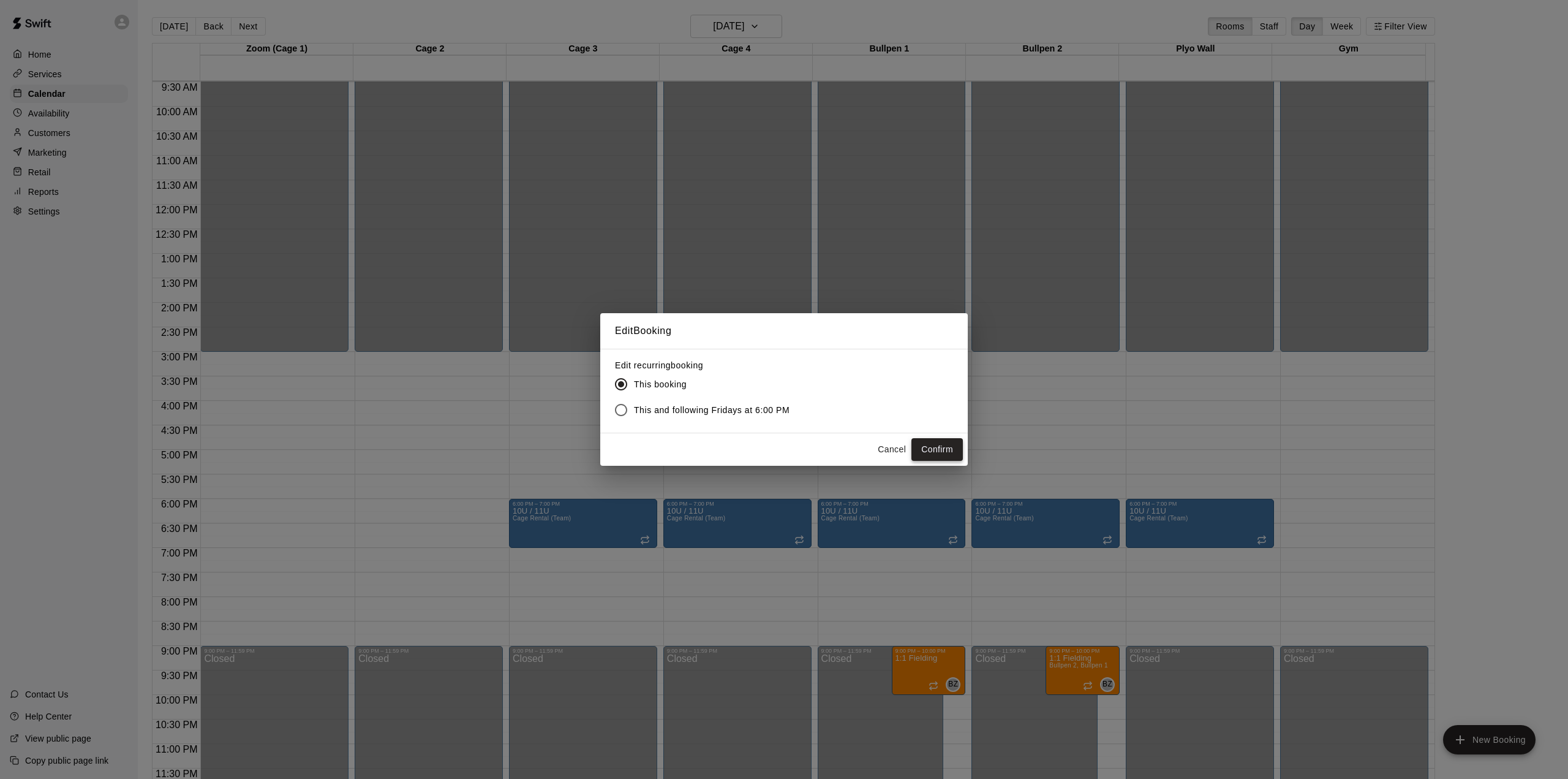
click at [939, 455] on button "Confirm" at bounding box center [937, 449] width 52 height 23
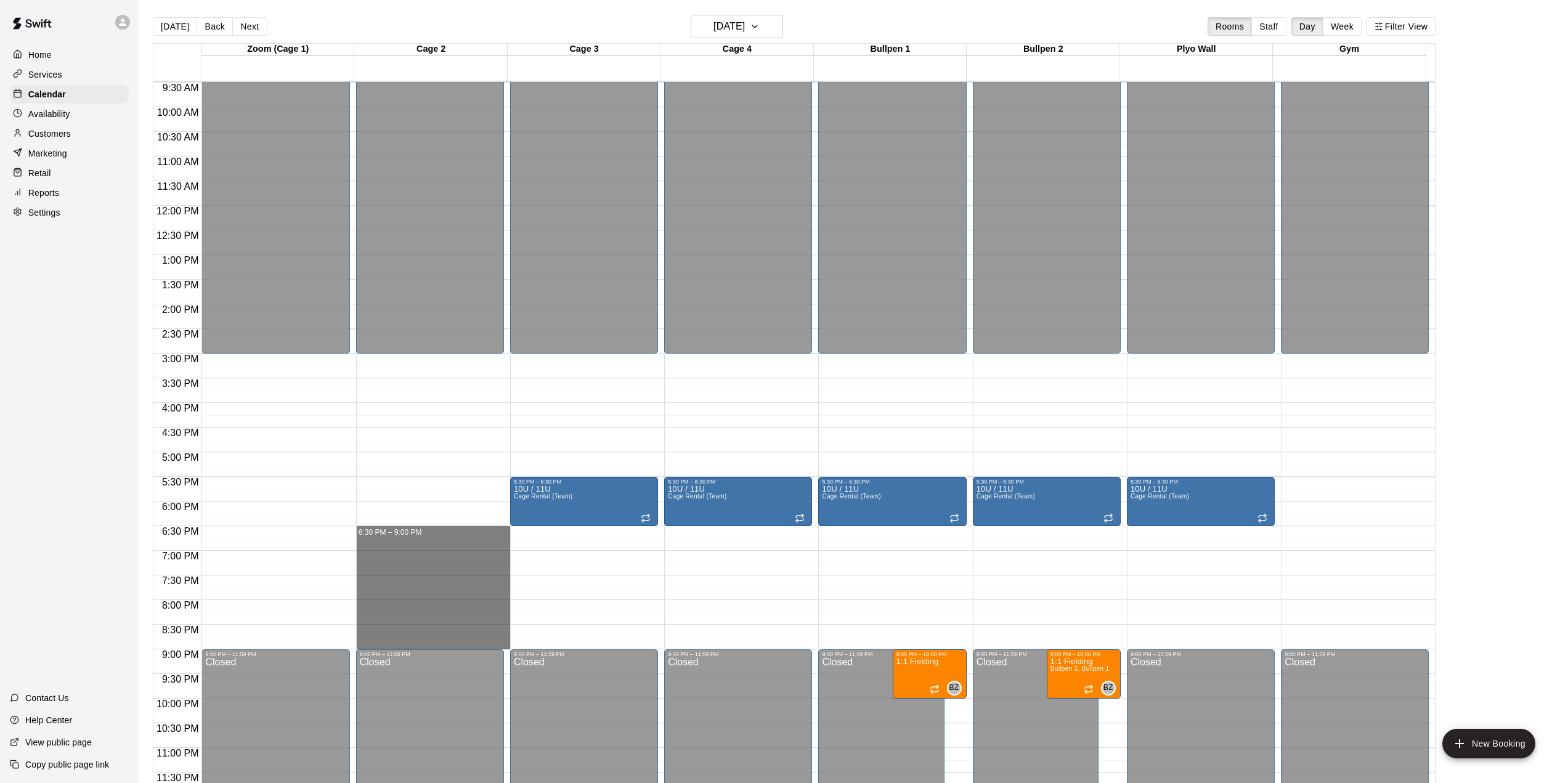
drag, startPoint x: 440, startPoint y: 527, endPoint x: 453, endPoint y: 640, distance: 113.7
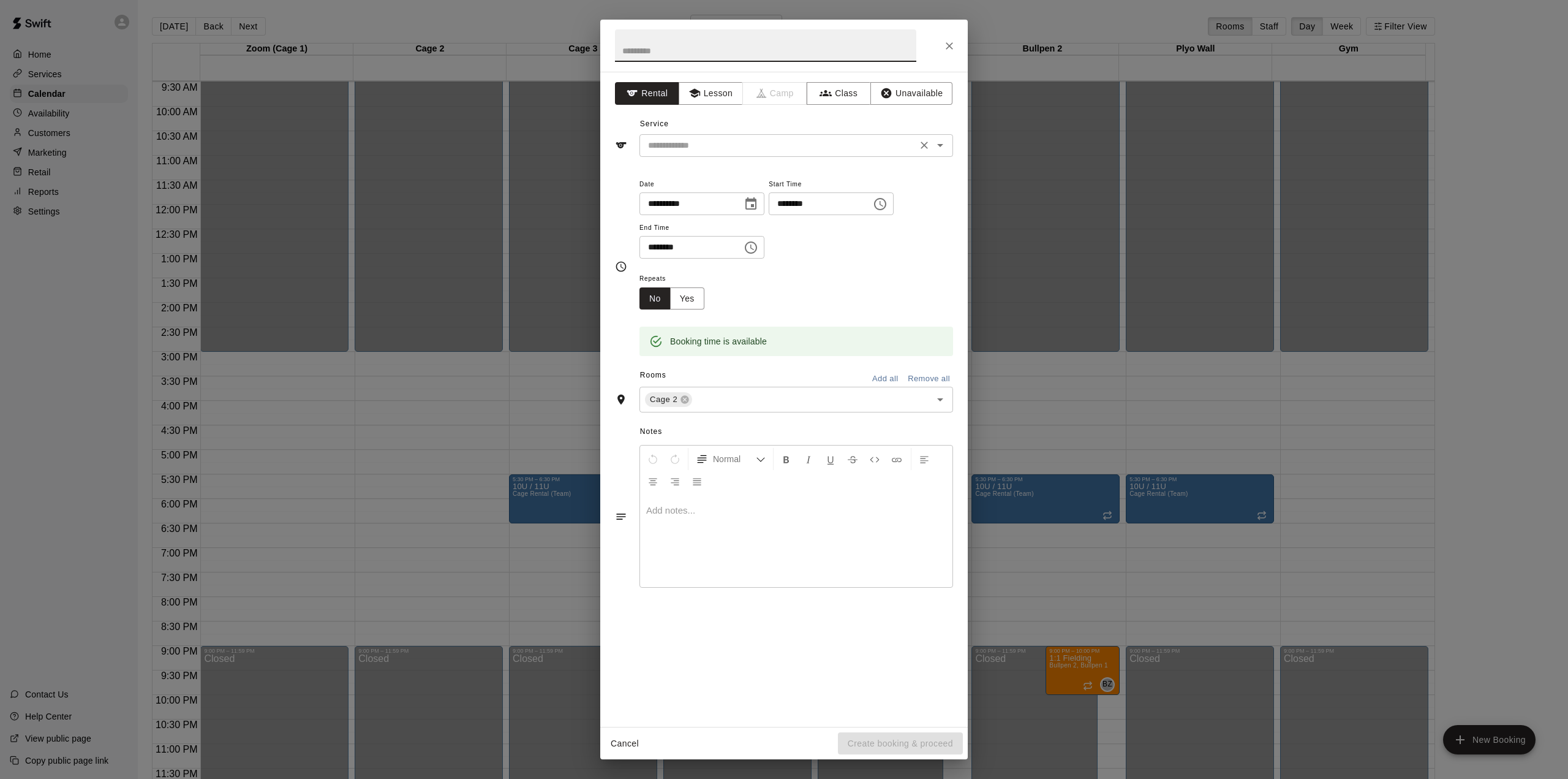
click at [796, 152] on input "text" at bounding box center [779, 145] width 270 height 15
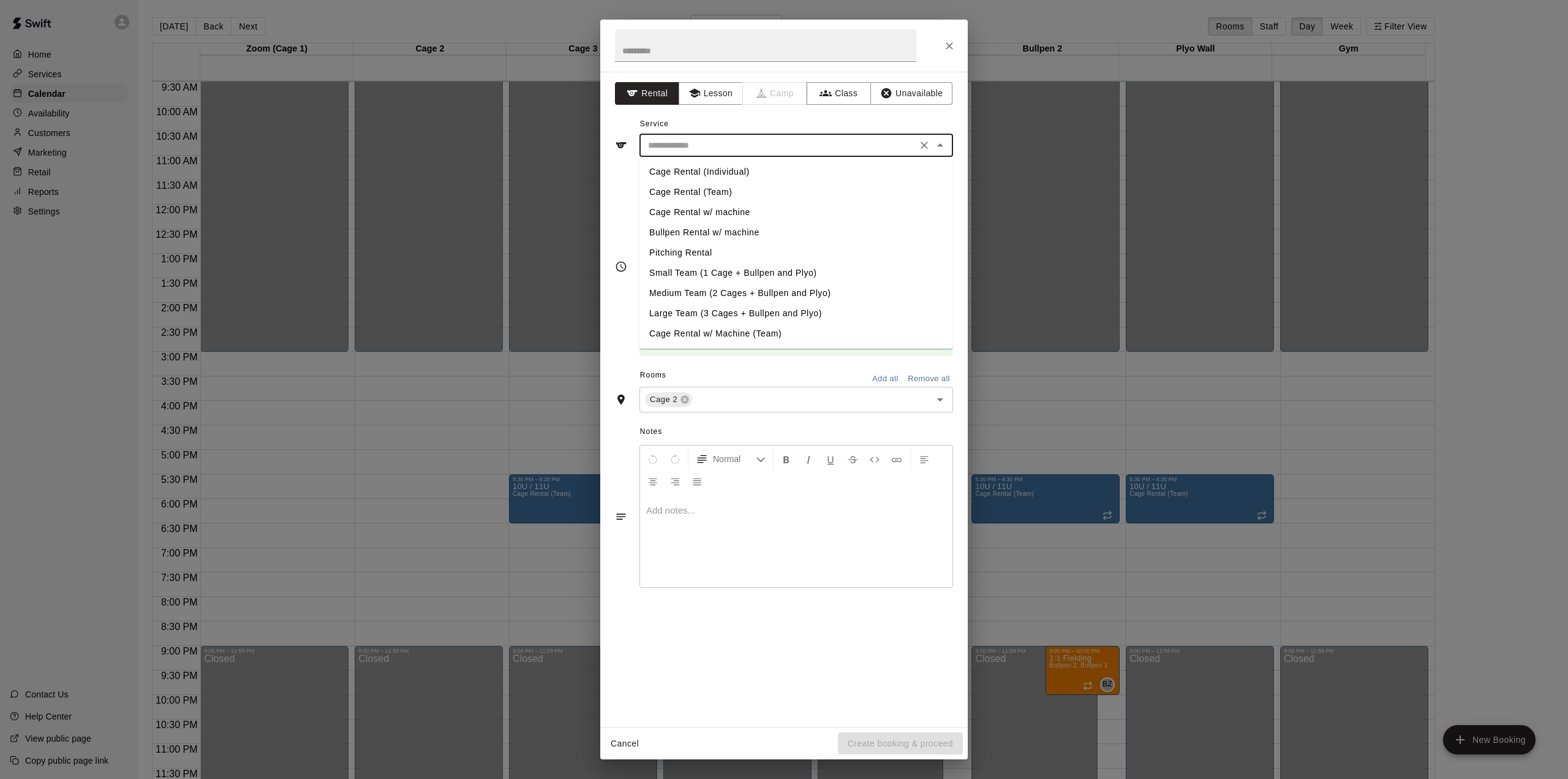
click at [767, 170] on li "Cage Rental (Individual)" at bounding box center [796, 172] width 313 height 20
type input "**********"
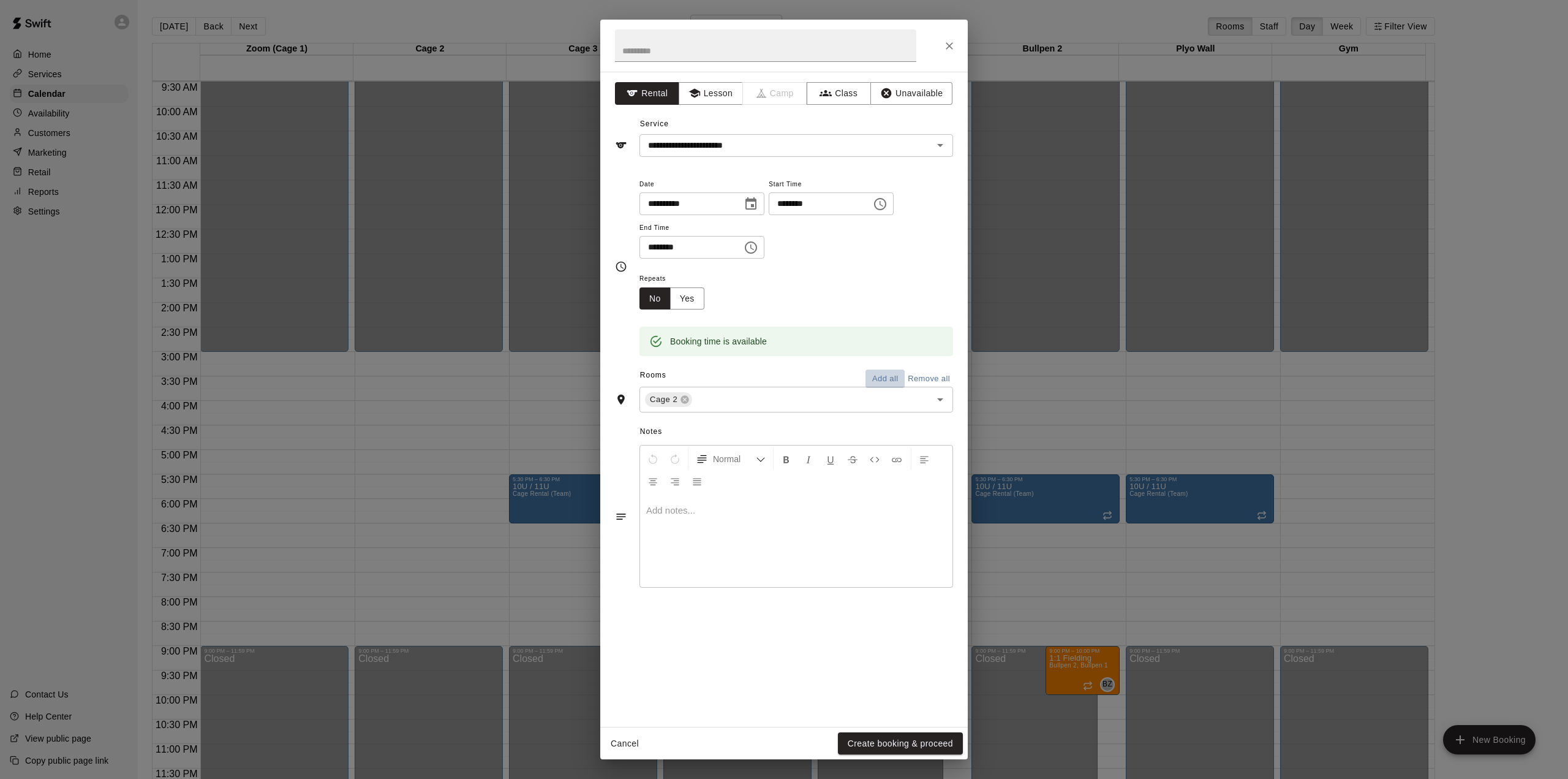
click at [885, 378] on button "Add all" at bounding box center [885, 379] width 39 height 19
click at [817, 404] on icon at bounding box center [816, 400] width 8 height 8
click at [865, 410] on input "text" at bounding box center [889, 418] width 49 height 15
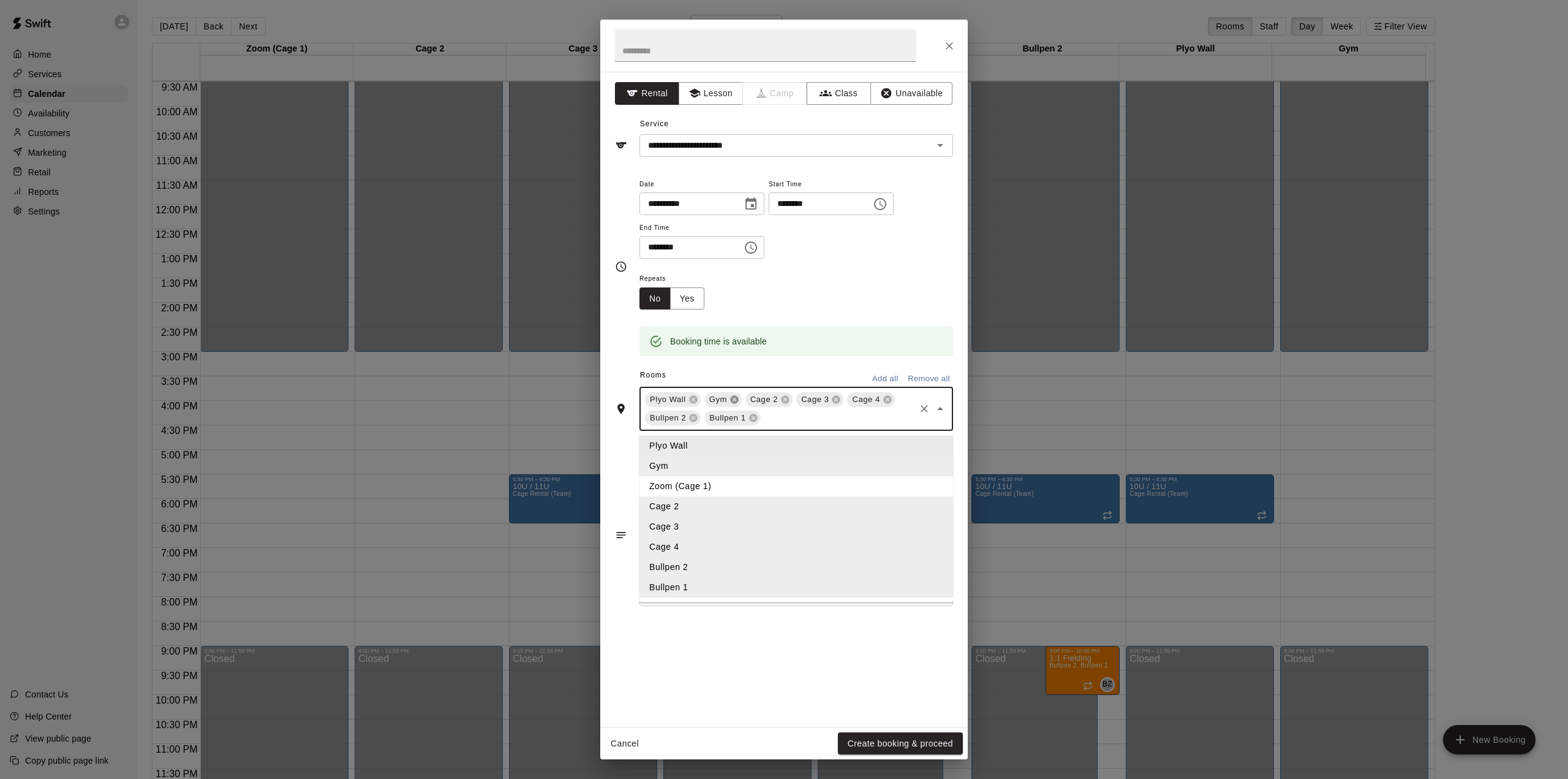
click at [736, 402] on icon at bounding box center [734, 400] width 8 height 8
click at [912, 741] on button "Create booking & proceed" at bounding box center [900, 744] width 125 height 23
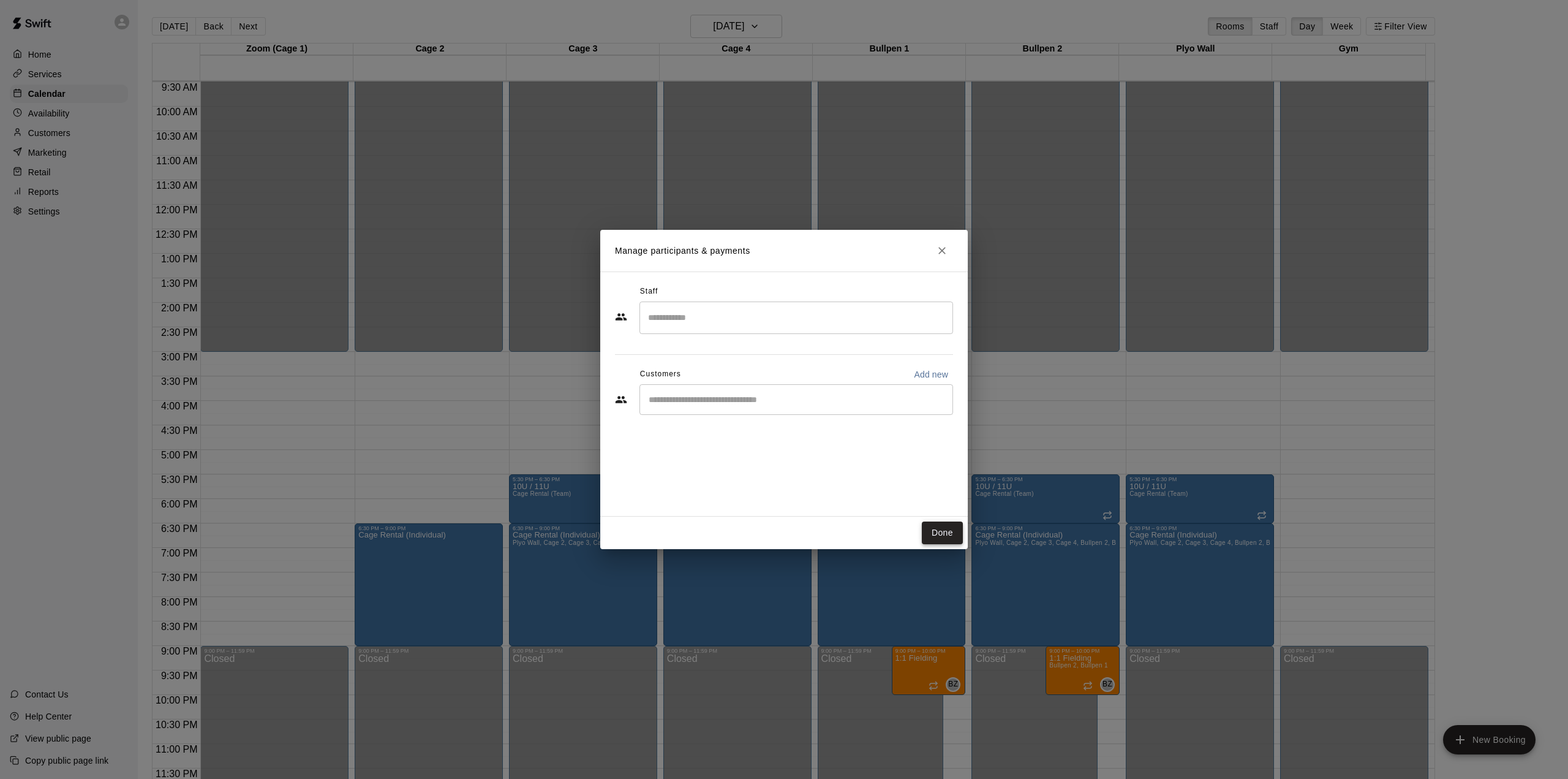
click at [937, 532] on button "Done" at bounding box center [942, 533] width 41 height 23
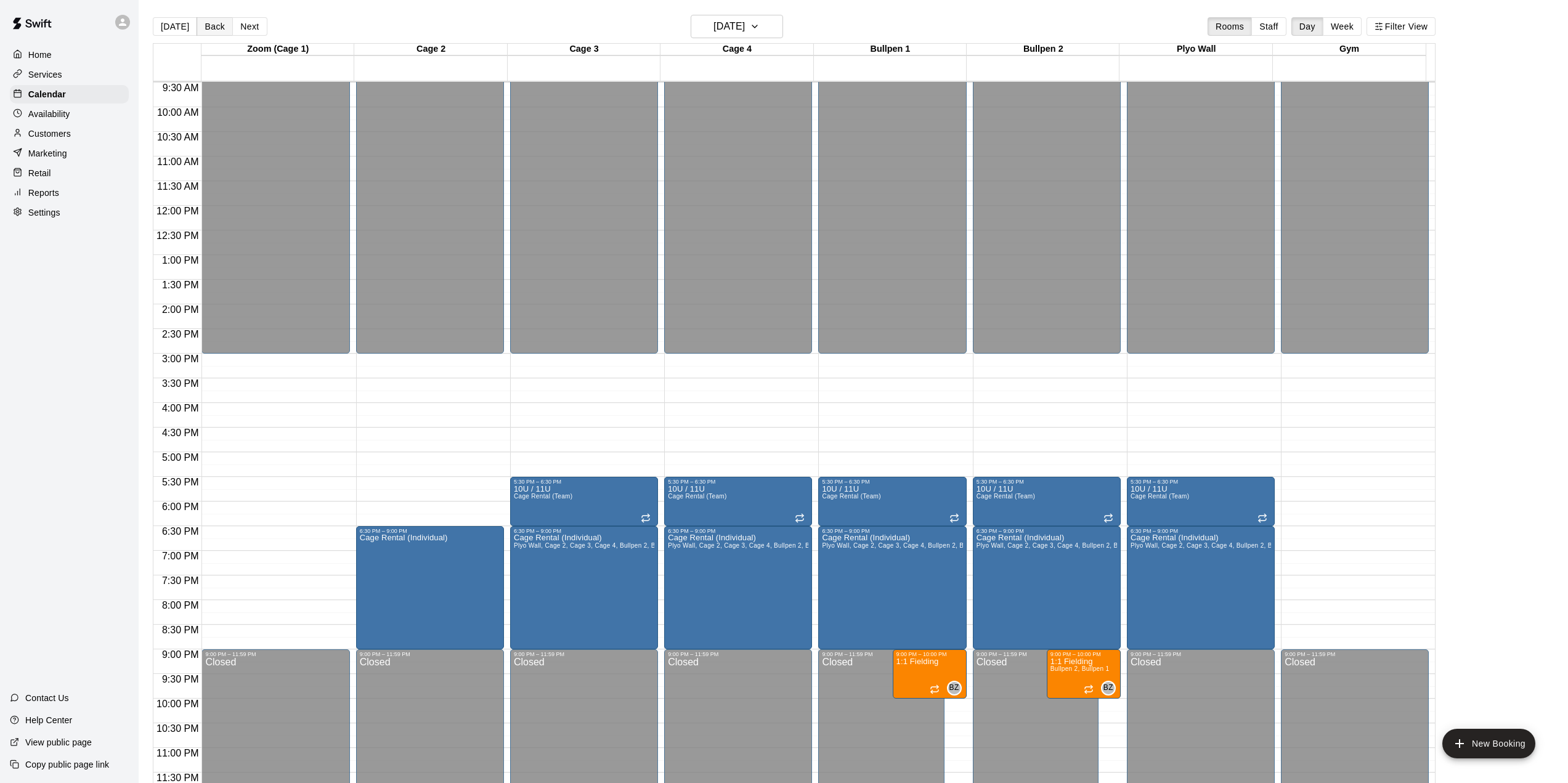
click at [212, 27] on button "Back" at bounding box center [215, 26] width 37 height 18
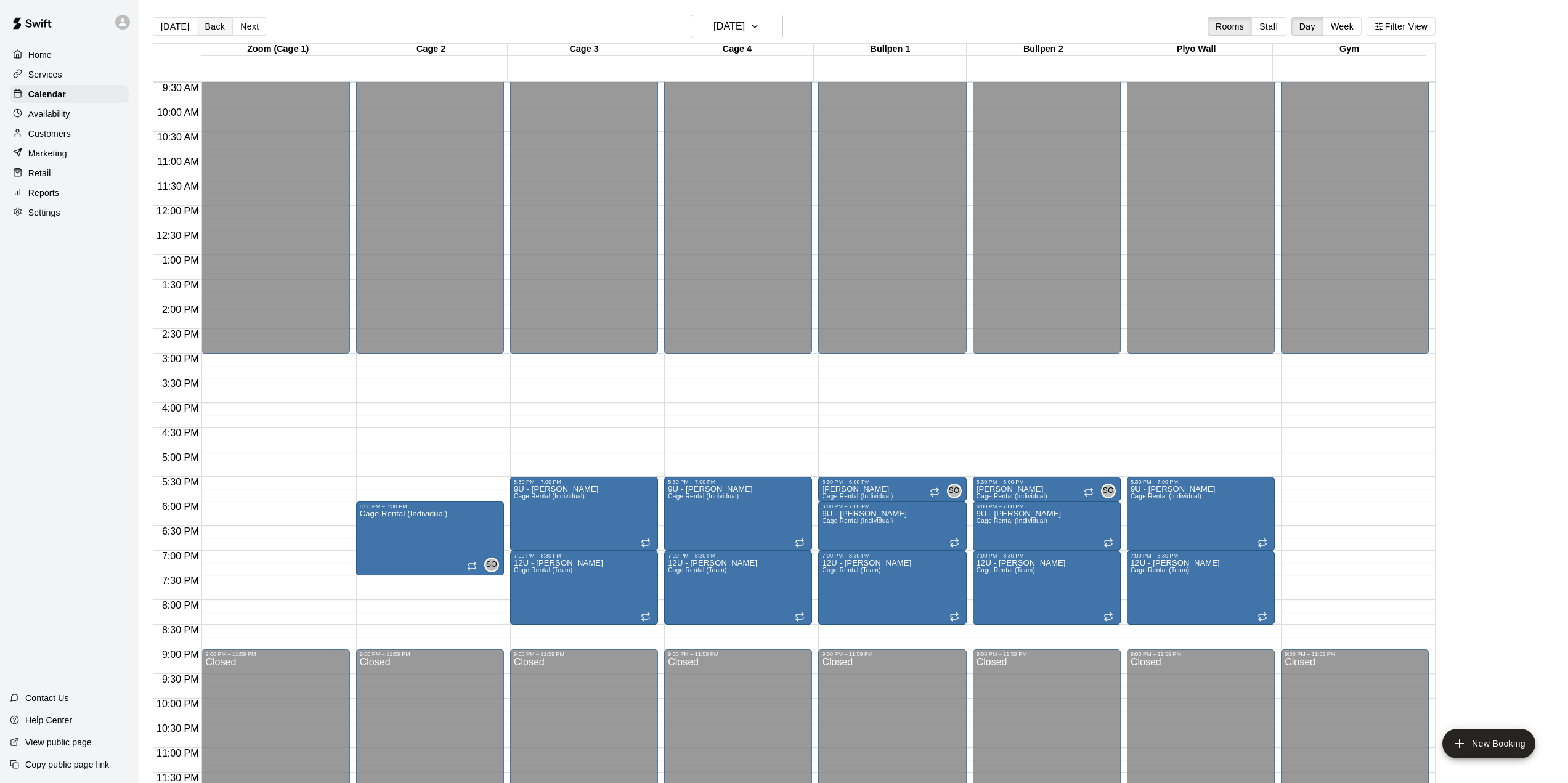
click at [212, 27] on button "Back" at bounding box center [215, 26] width 37 height 18
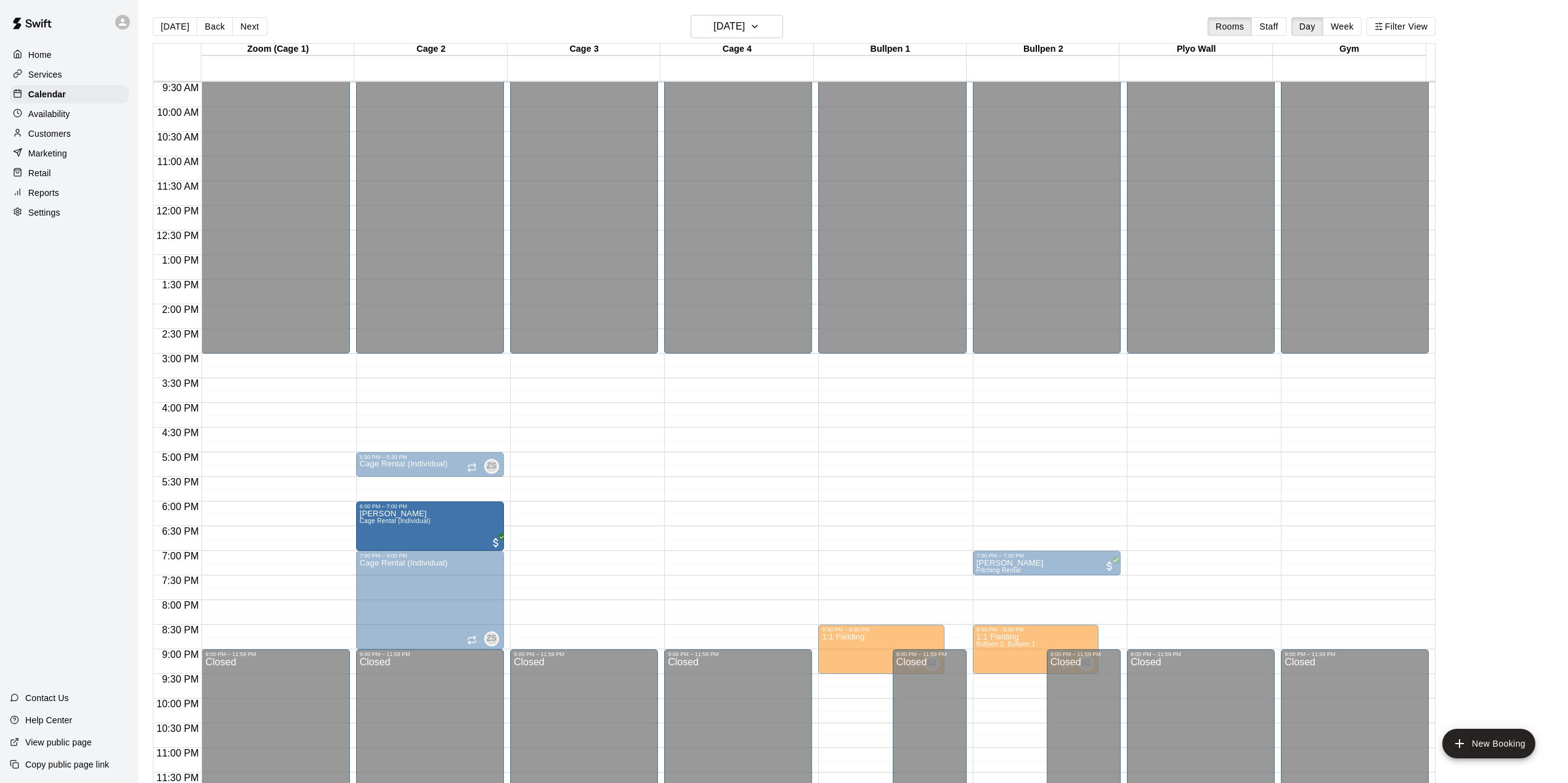
drag, startPoint x: 571, startPoint y: 523, endPoint x: 448, endPoint y: 528, distance: 123.1
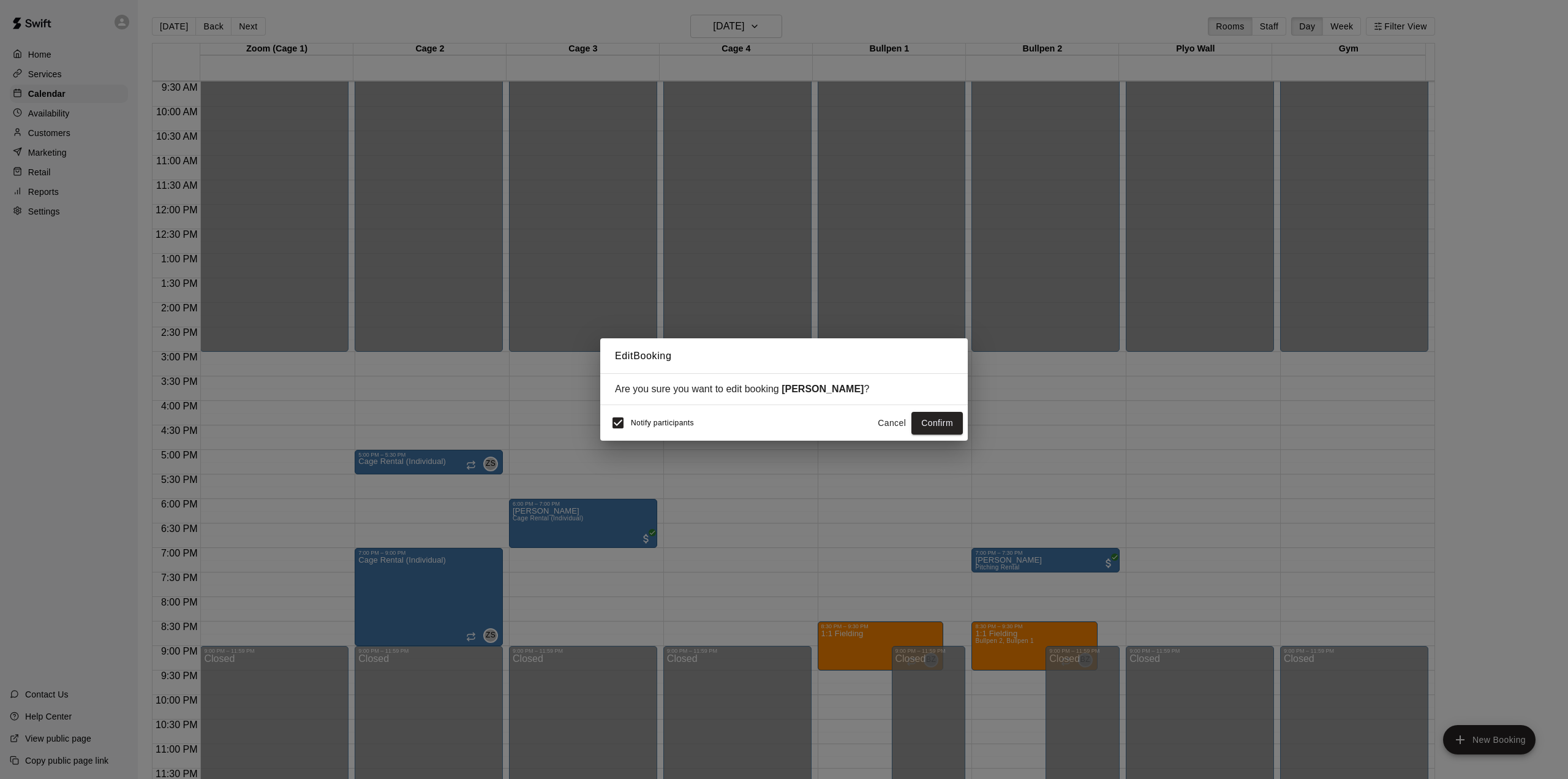
click at [637, 424] on span "Notify participants" at bounding box center [662, 423] width 63 height 9
click at [935, 421] on button "Confirm" at bounding box center [937, 423] width 52 height 23
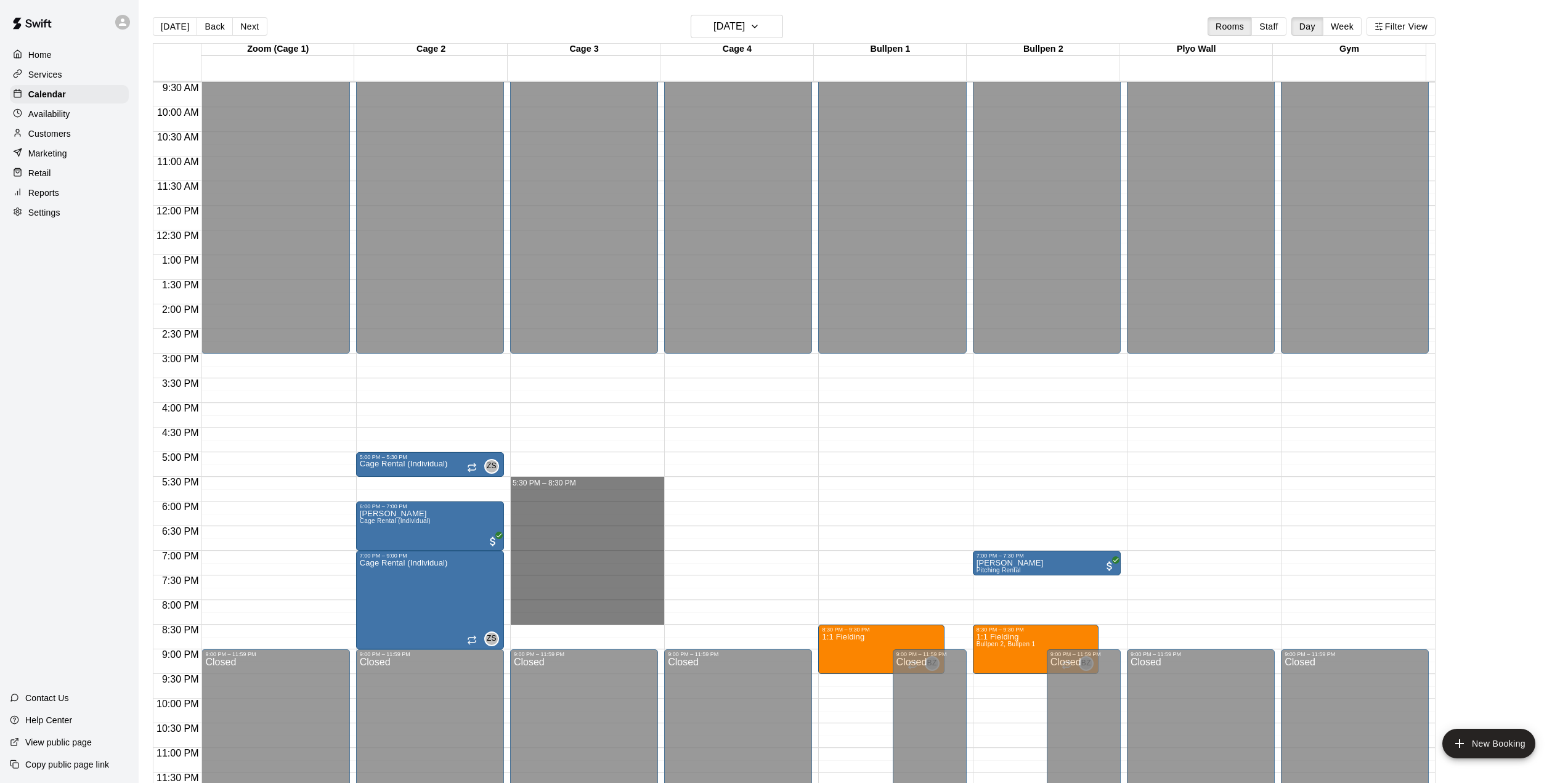
drag, startPoint x: 525, startPoint y: 479, endPoint x: 534, endPoint y: 613, distance: 134.3
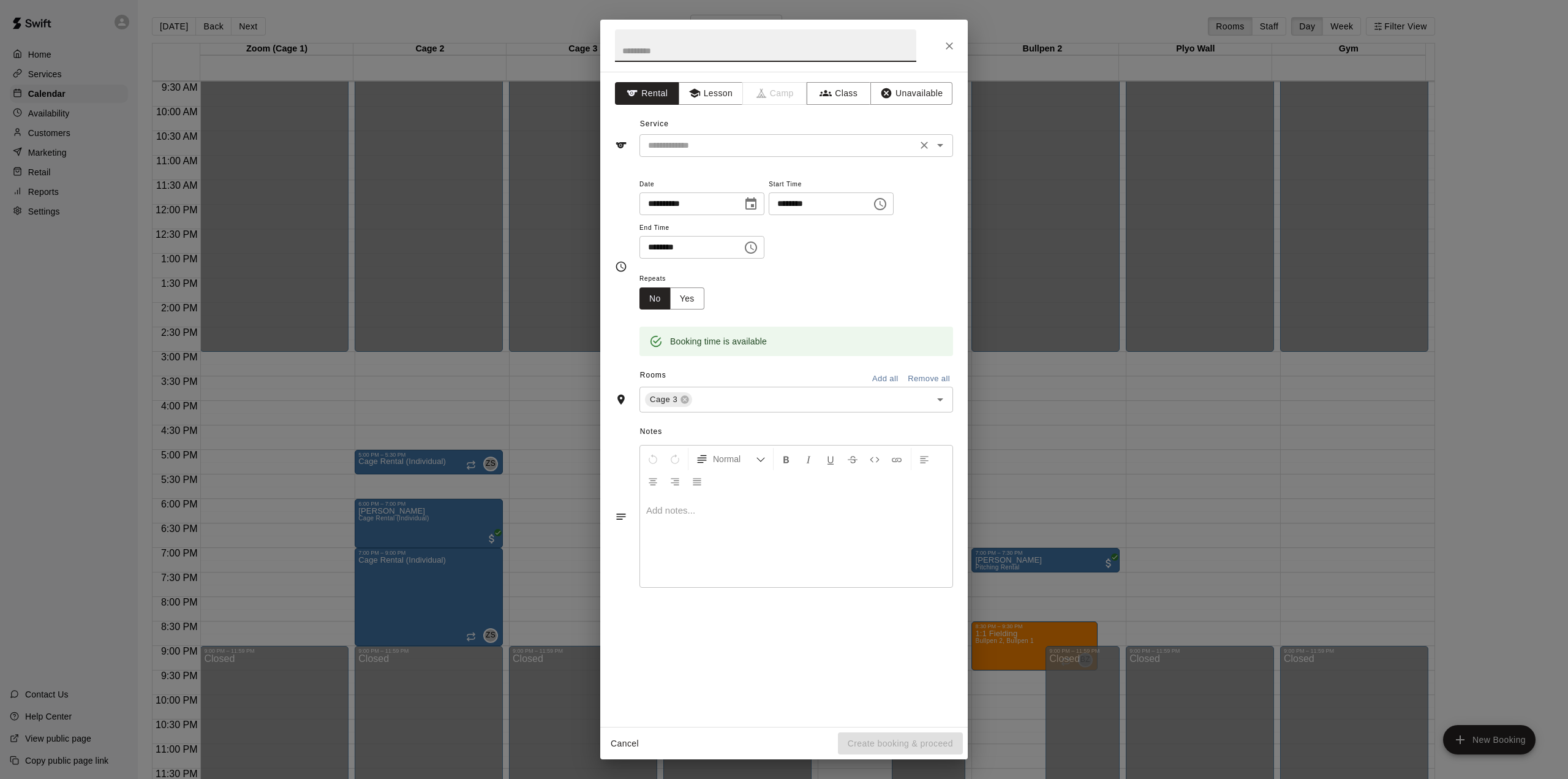
click at [704, 147] on input "text" at bounding box center [779, 145] width 270 height 15
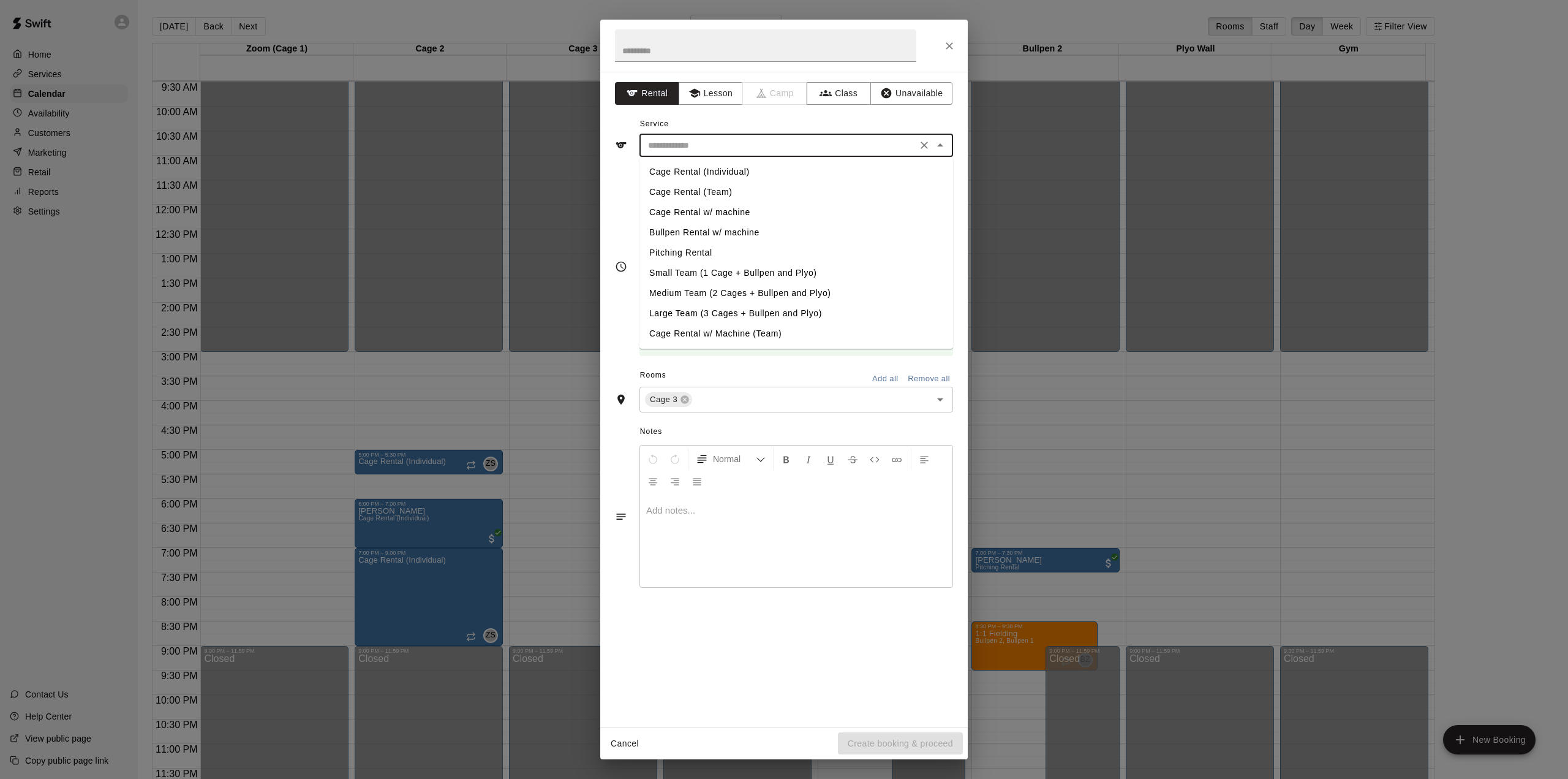
click at [699, 172] on li "Cage Rental (Individual)" at bounding box center [796, 172] width 313 height 20
type input "**********"
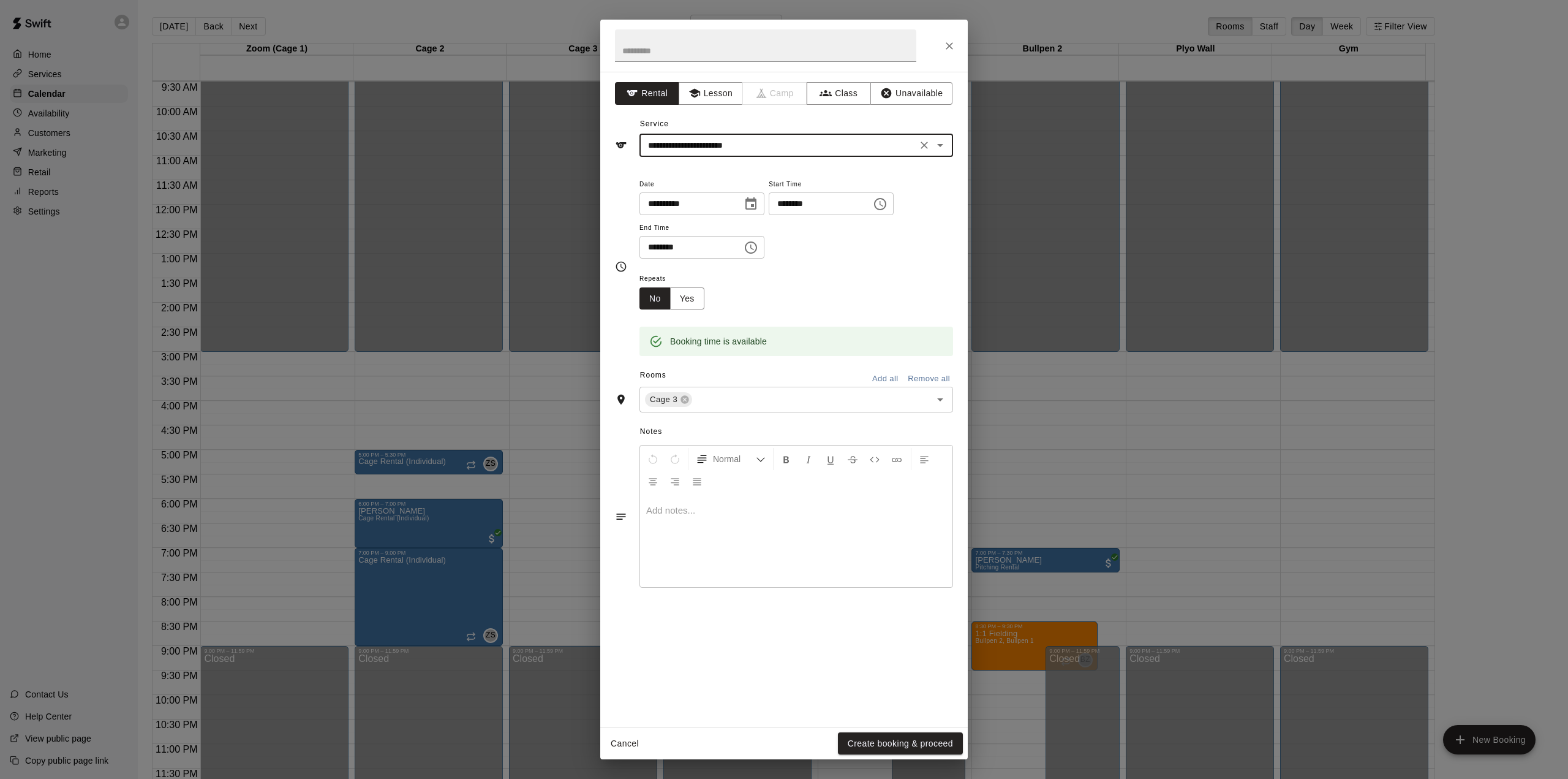
click at [881, 377] on button "Add all" at bounding box center [885, 379] width 39 height 19
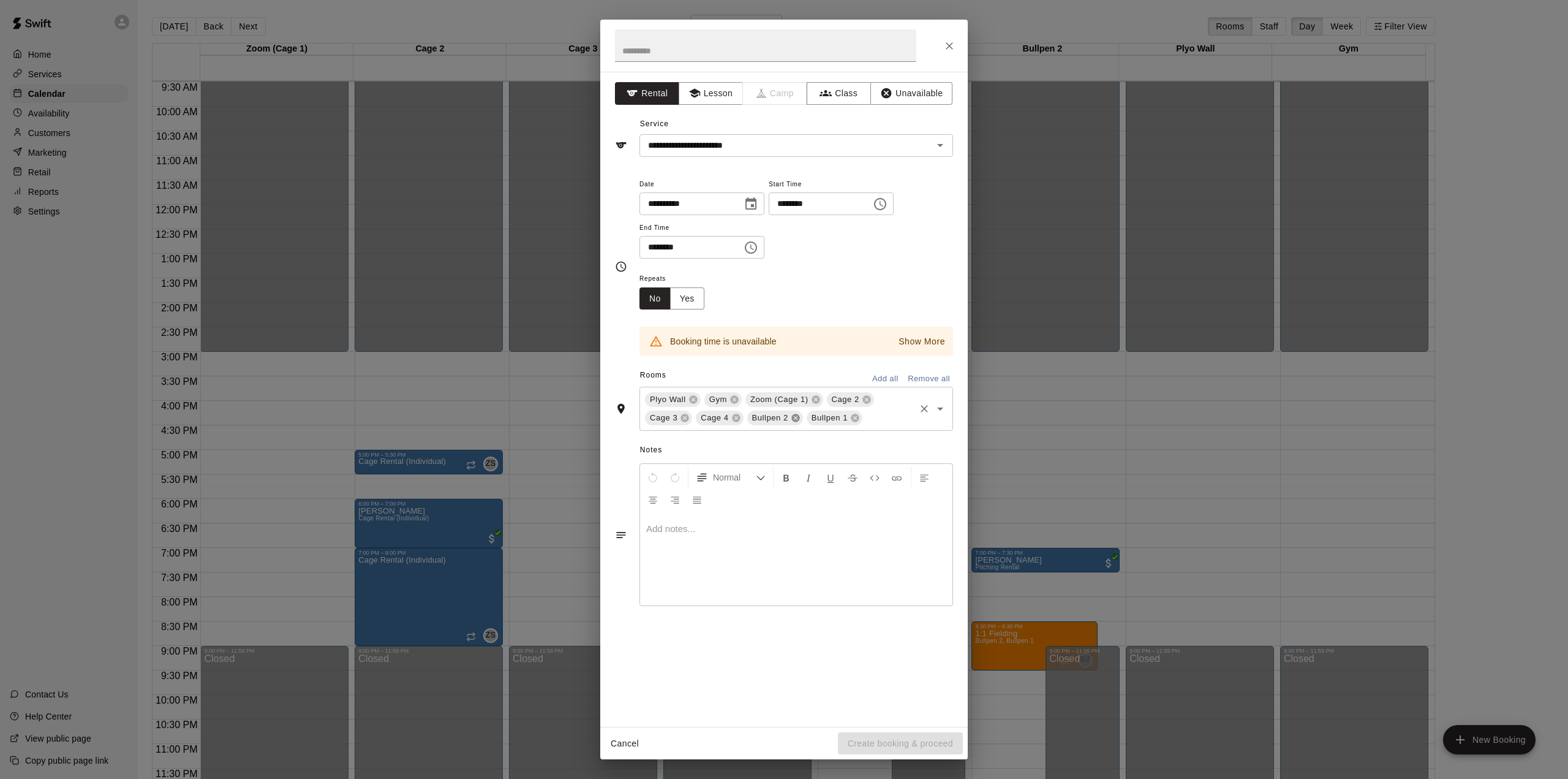
click at [795, 418] on icon at bounding box center [795, 418] width 10 height 10
click at [814, 397] on icon at bounding box center [816, 400] width 8 height 8
click at [787, 400] on icon at bounding box center [785, 400] width 8 height 8
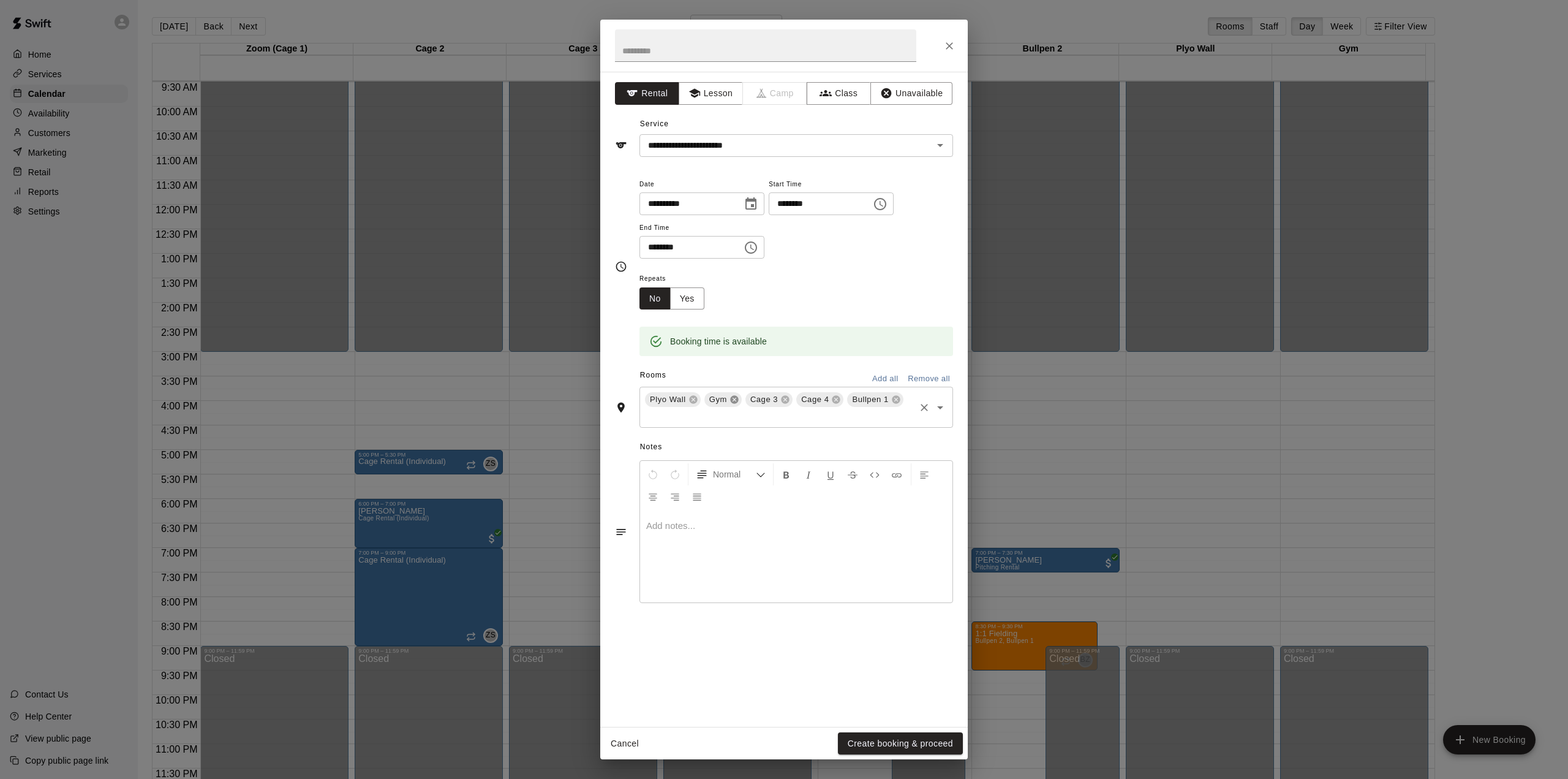
click at [736, 401] on icon at bounding box center [734, 400] width 10 height 10
click at [888, 747] on button "Create booking & proceed" at bounding box center [900, 744] width 125 height 23
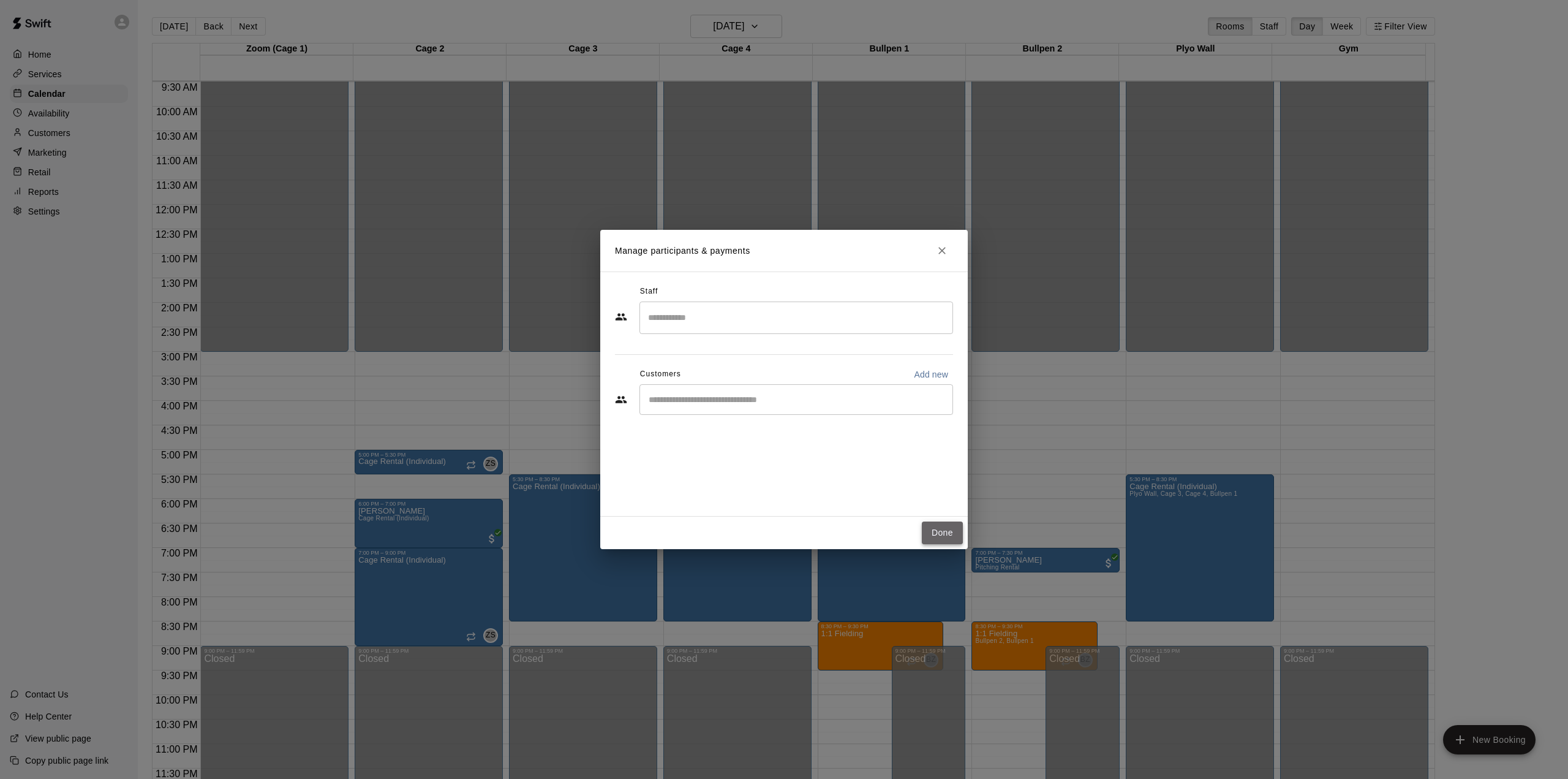
click at [940, 542] on button "Done" at bounding box center [942, 533] width 41 height 23
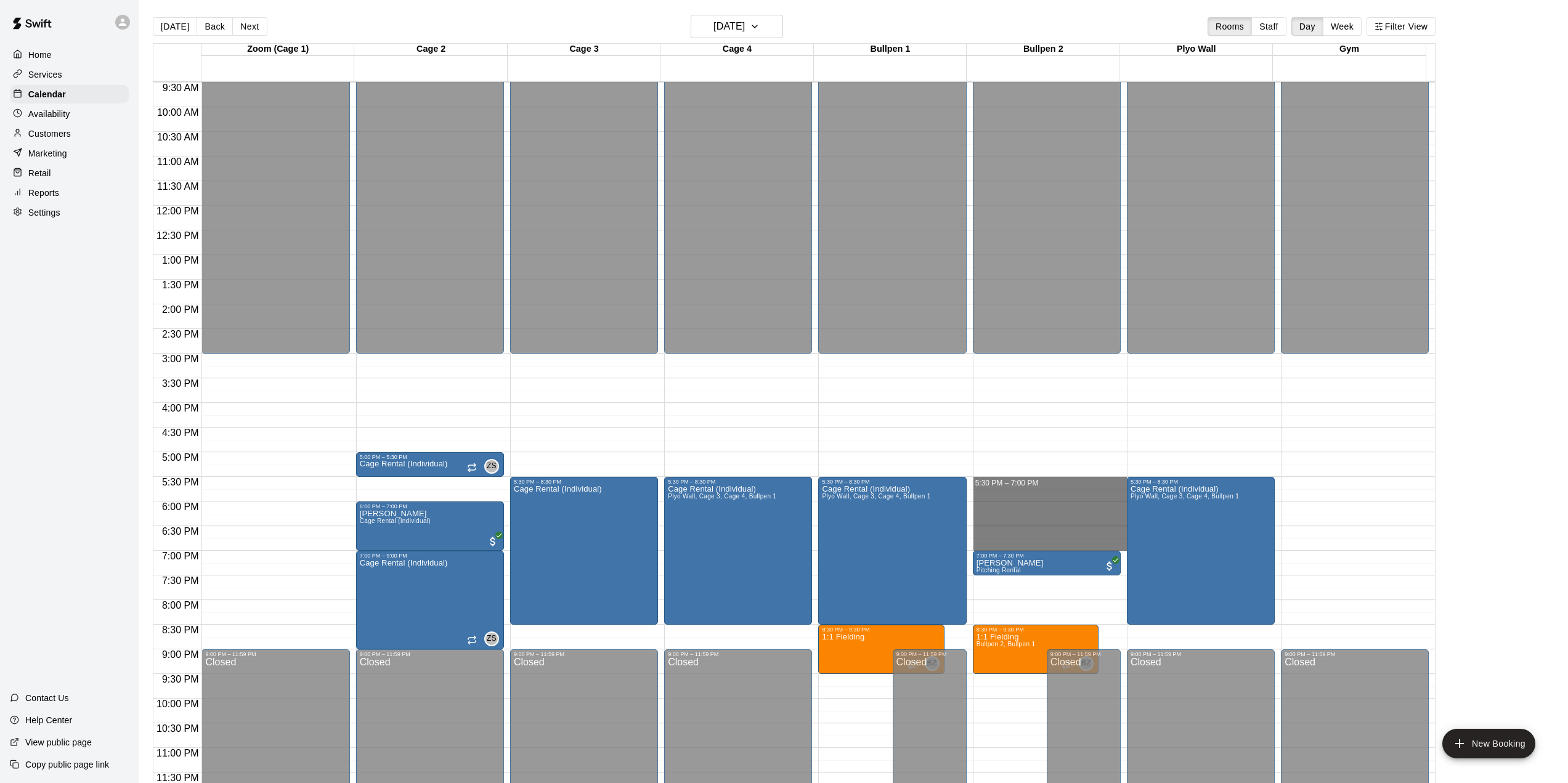
drag, startPoint x: 1003, startPoint y: 479, endPoint x: 1004, endPoint y: 543, distance: 64.0
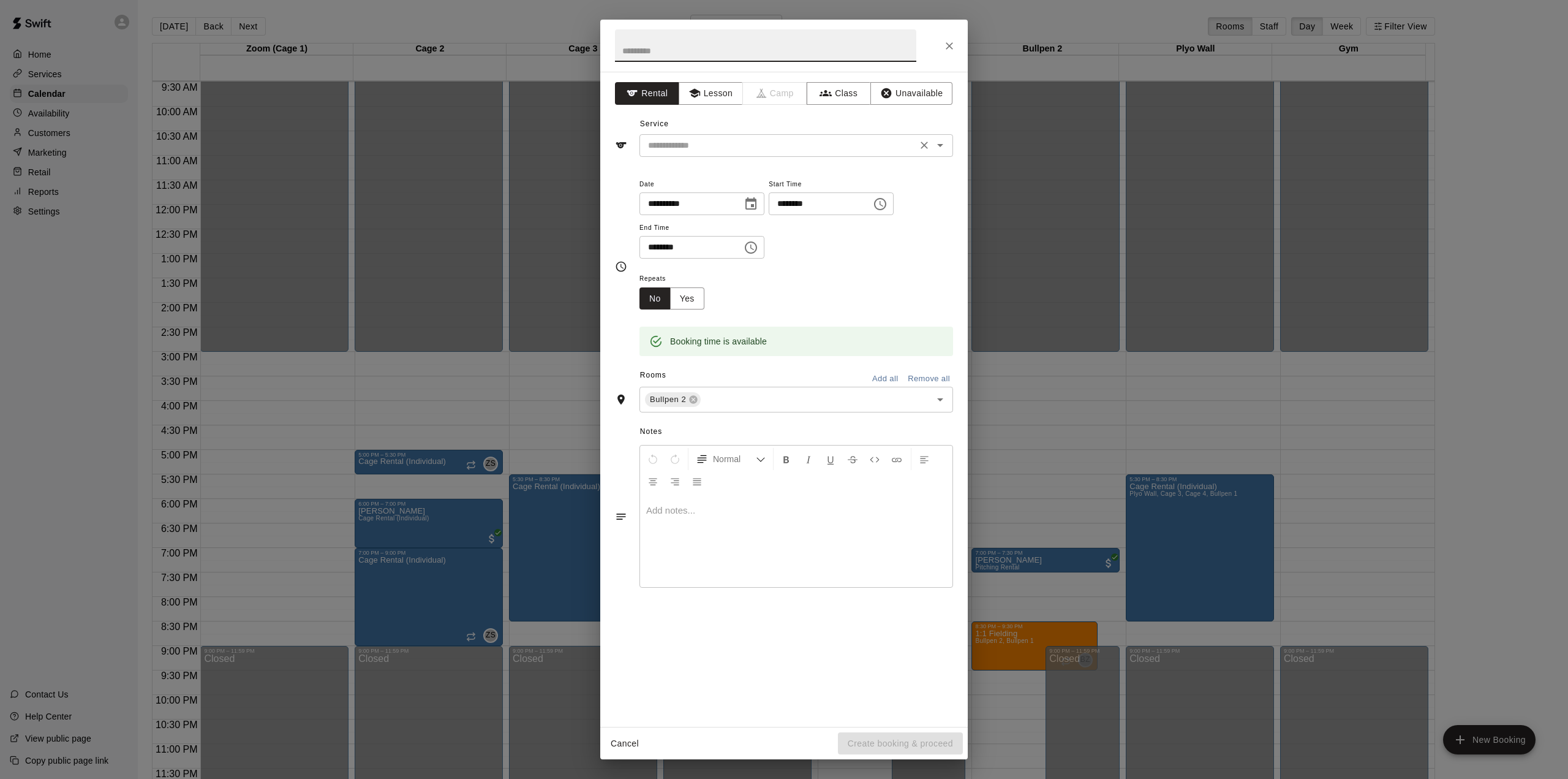
click at [693, 150] on input "text" at bounding box center [779, 145] width 270 height 15
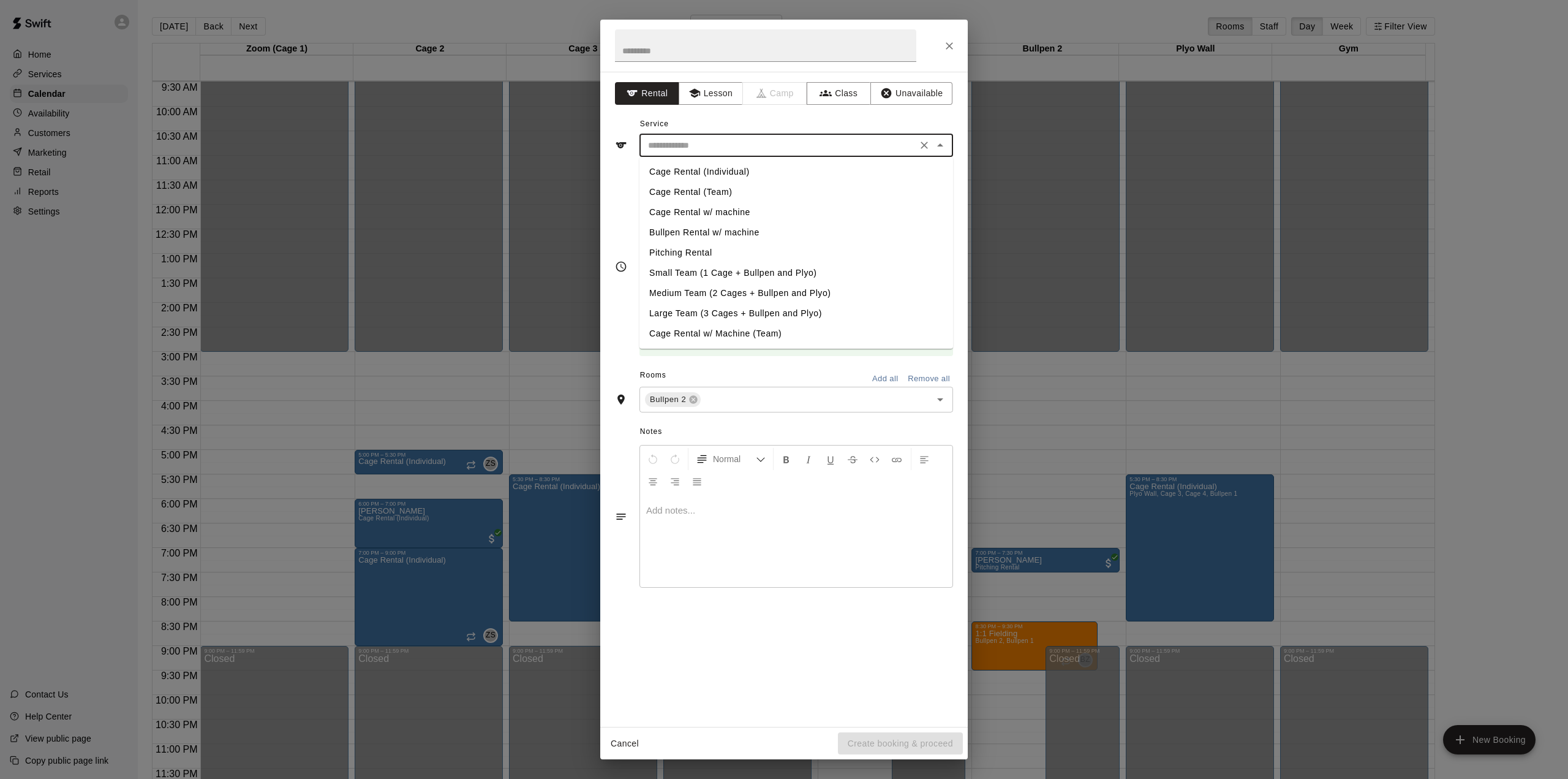
click at [693, 168] on li "Cage Rental (Individual)" at bounding box center [796, 172] width 313 height 20
type input "**********"
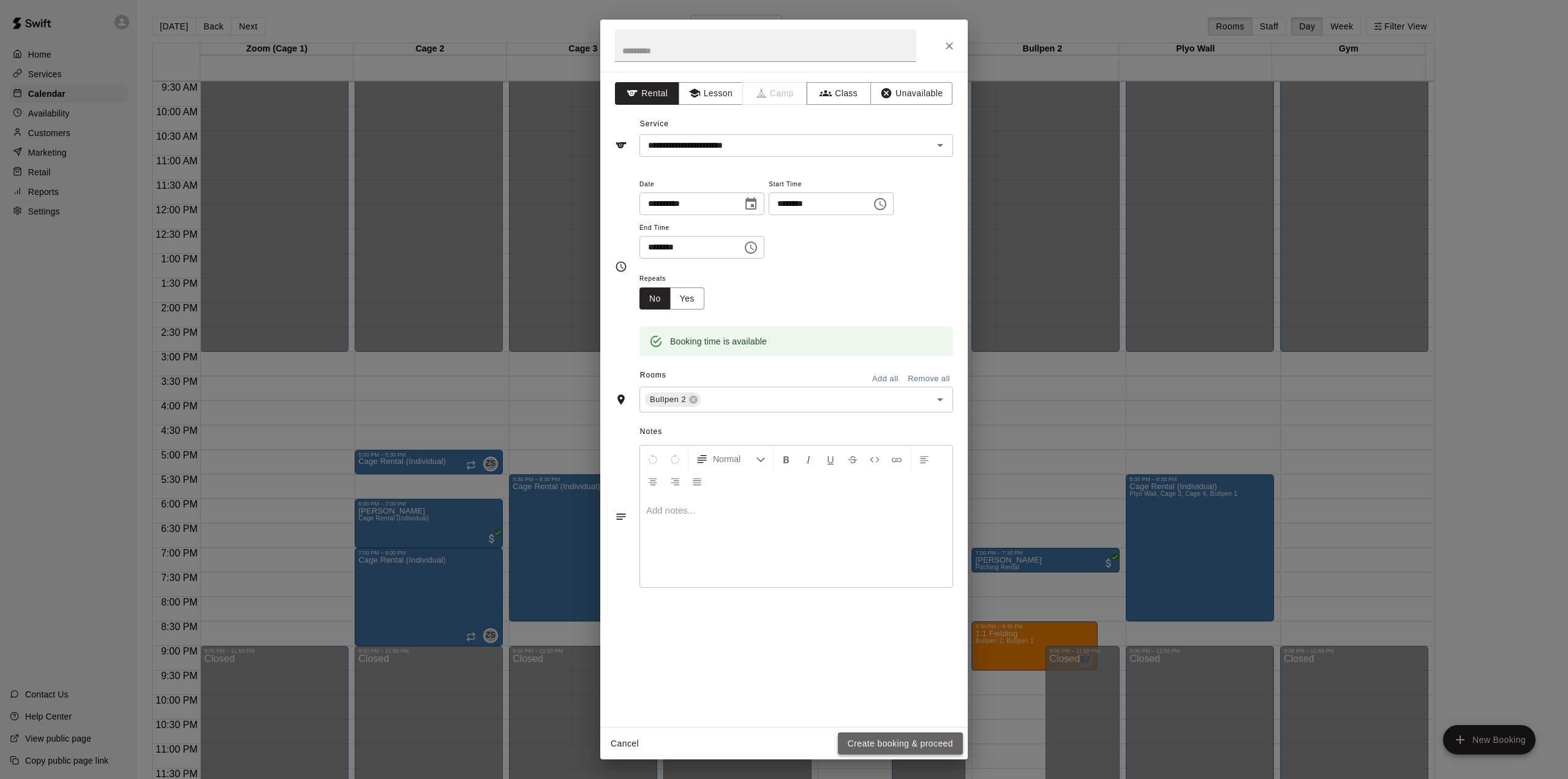
click at [877, 744] on button "Create booking & proceed" at bounding box center [900, 744] width 125 height 23
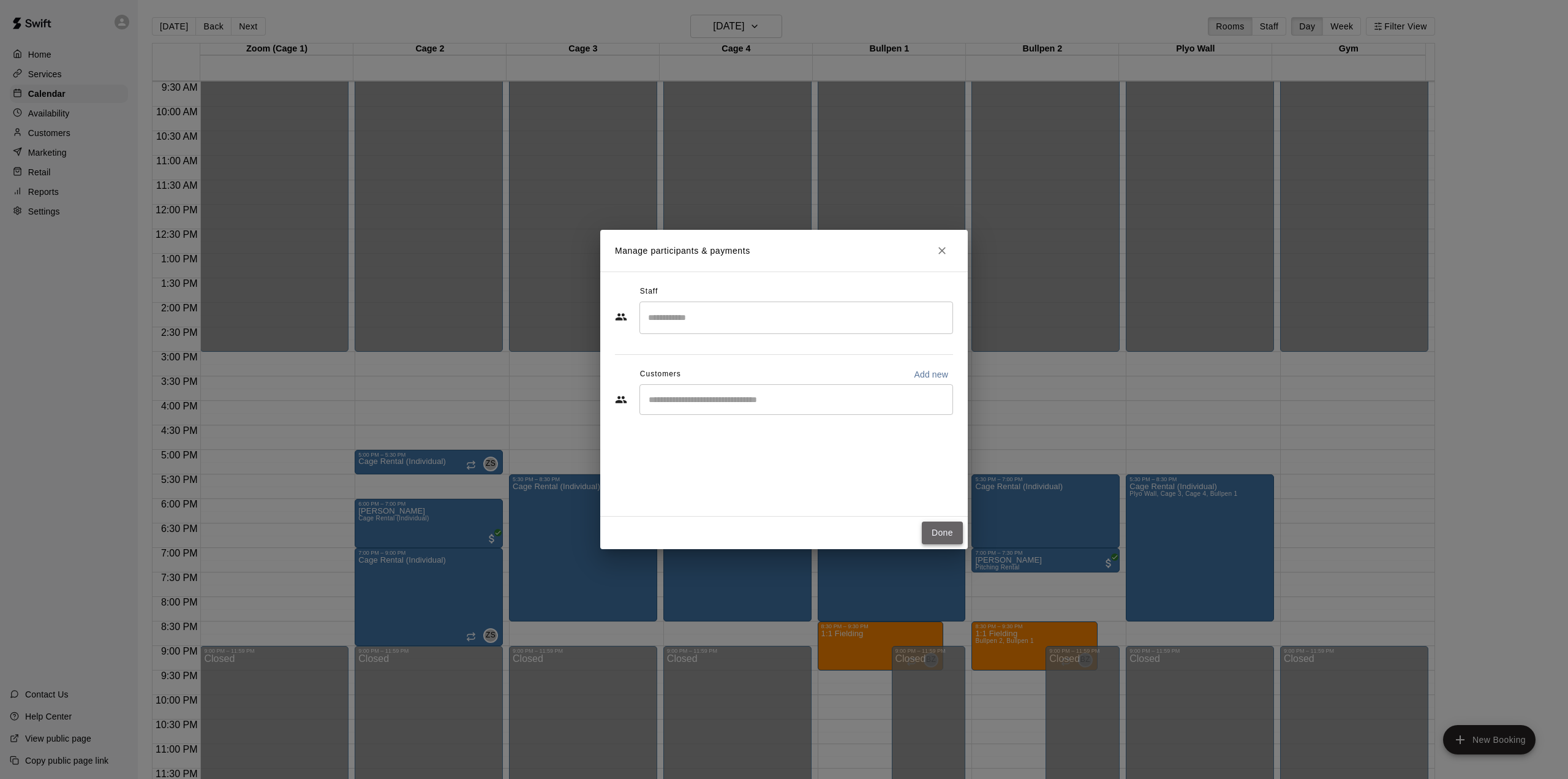
click at [930, 528] on button "Done" at bounding box center [942, 533] width 41 height 23
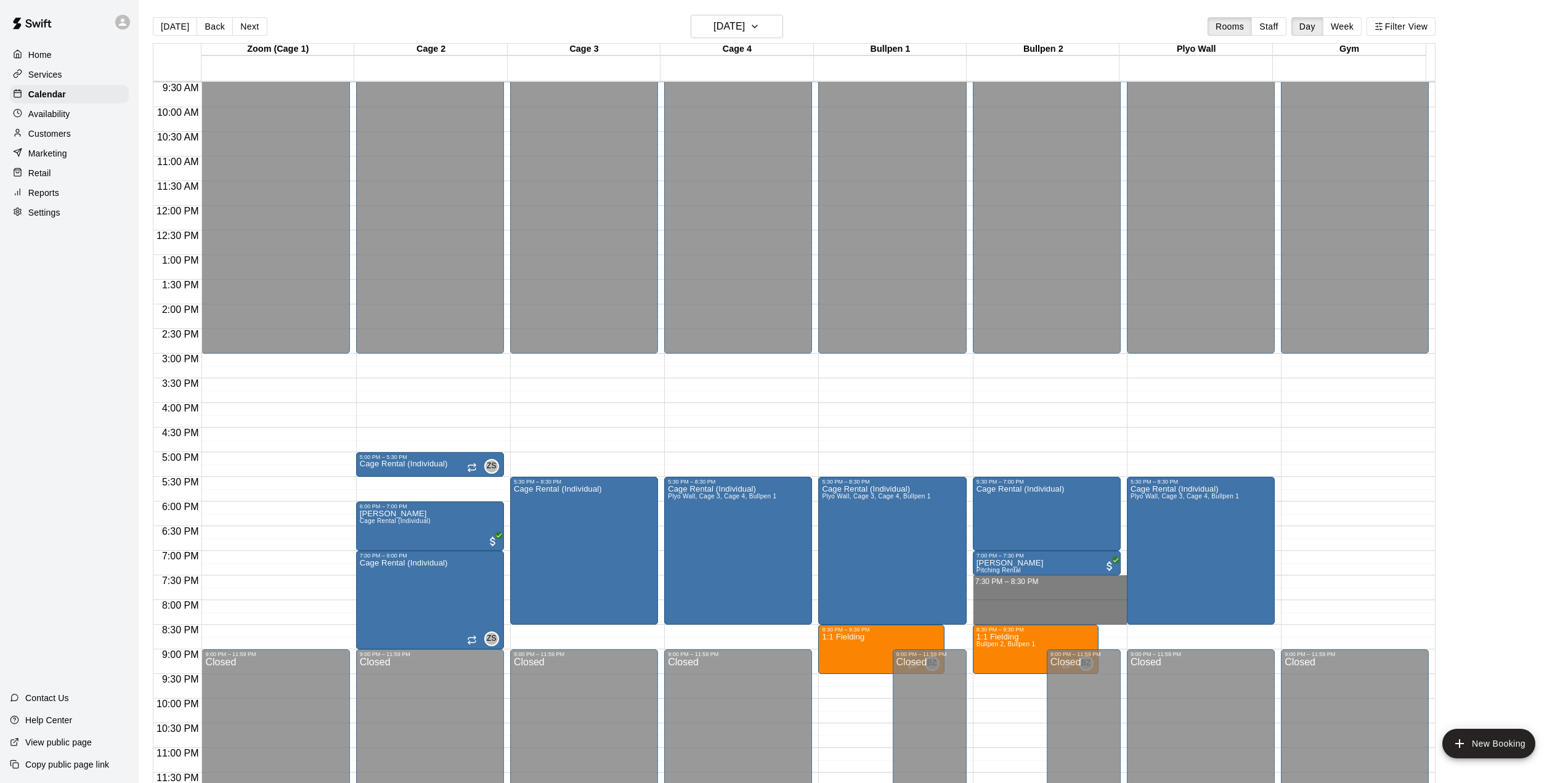
drag, startPoint x: 994, startPoint y: 580, endPoint x: 992, endPoint y: 614, distance: 34.1
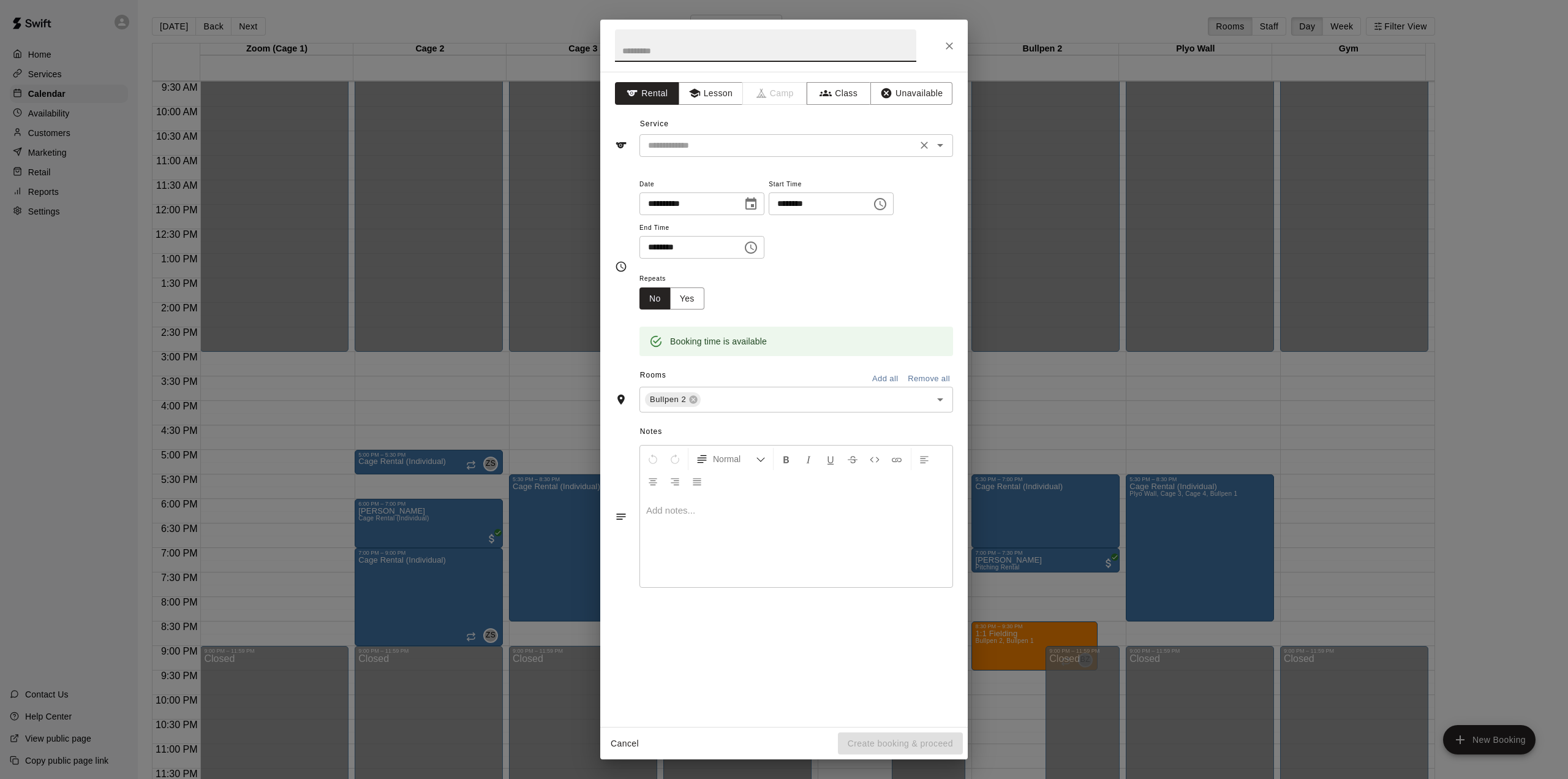
click at [692, 139] on input "text" at bounding box center [779, 145] width 270 height 15
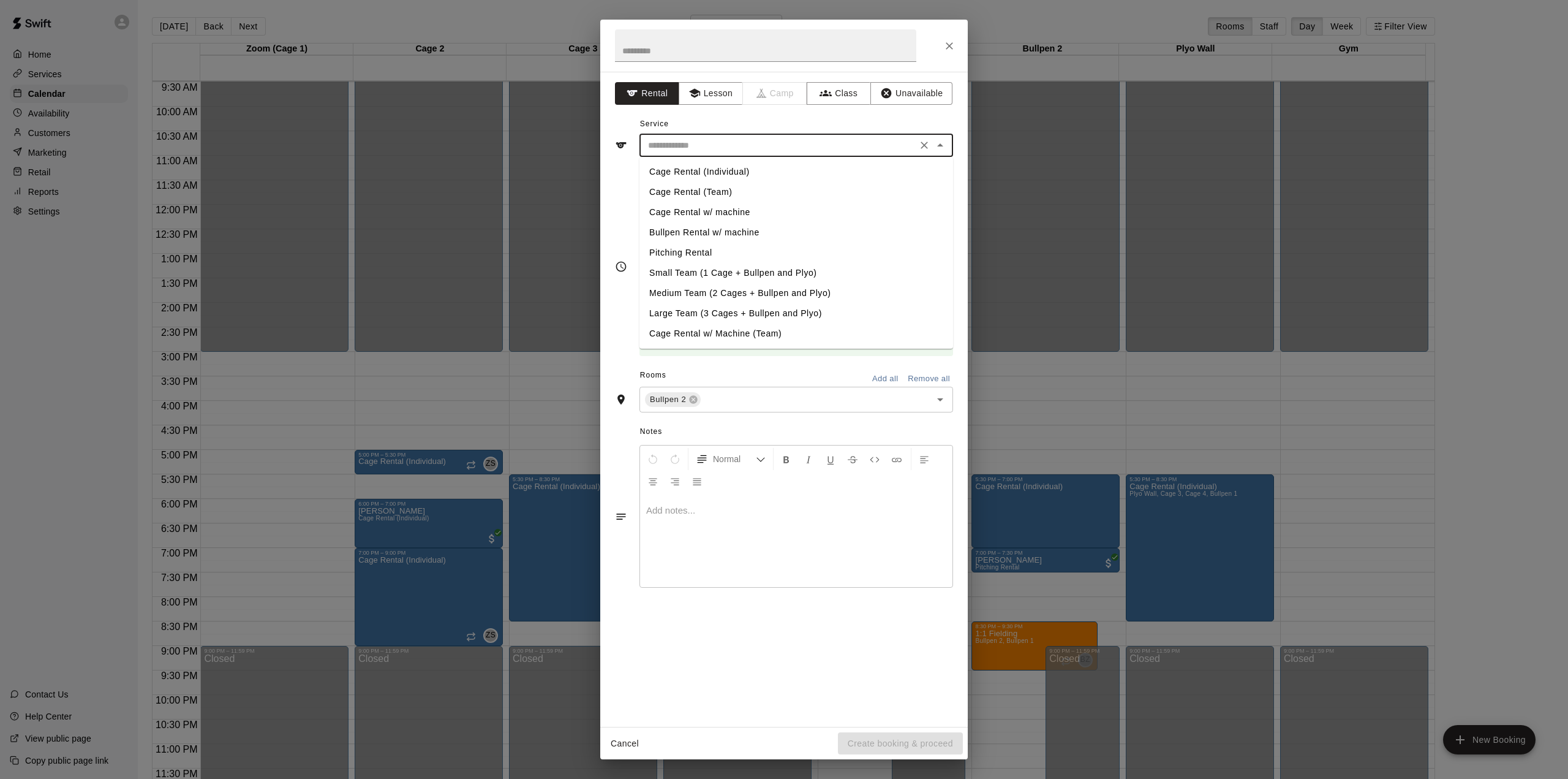
drag, startPoint x: 691, startPoint y: 168, endPoint x: 714, endPoint y: 193, distance: 34.0
click at [691, 169] on li "Cage Rental (Individual)" at bounding box center [796, 172] width 313 height 20
type input "**********"
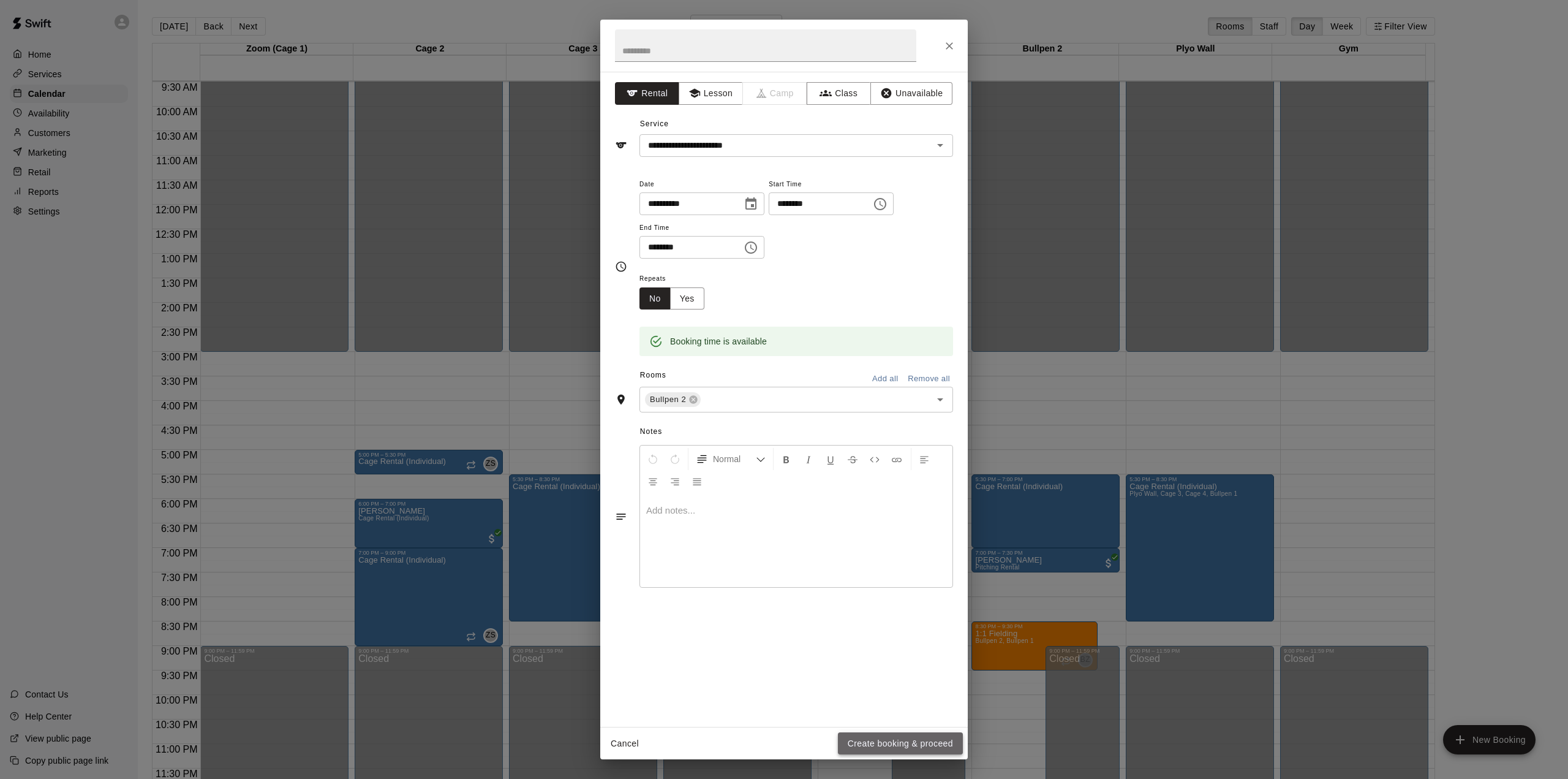
click at [886, 745] on button "Create booking & proceed" at bounding box center [900, 744] width 125 height 23
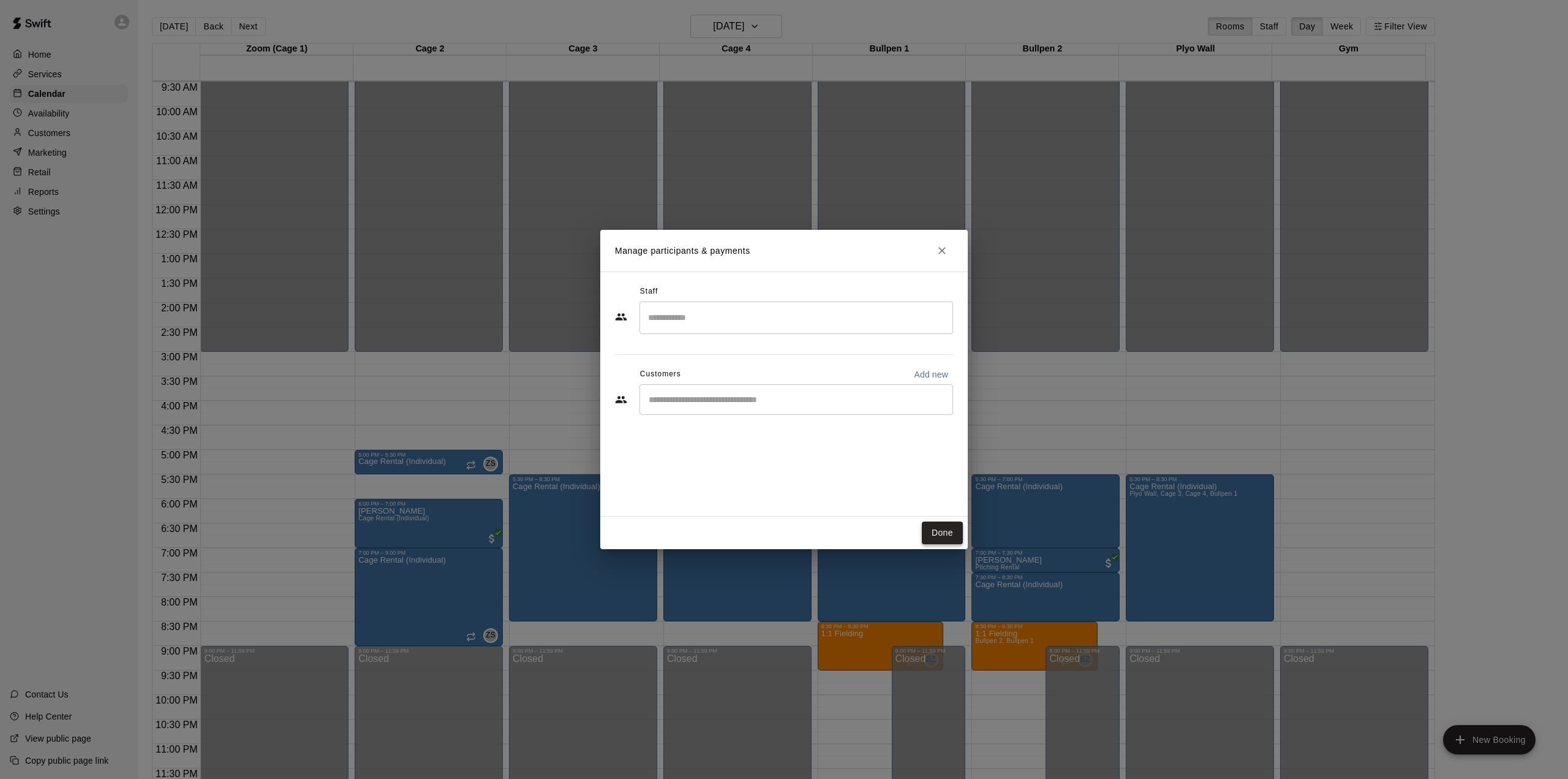
click at [941, 533] on button "Done" at bounding box center [942, 533] width 41 height 23
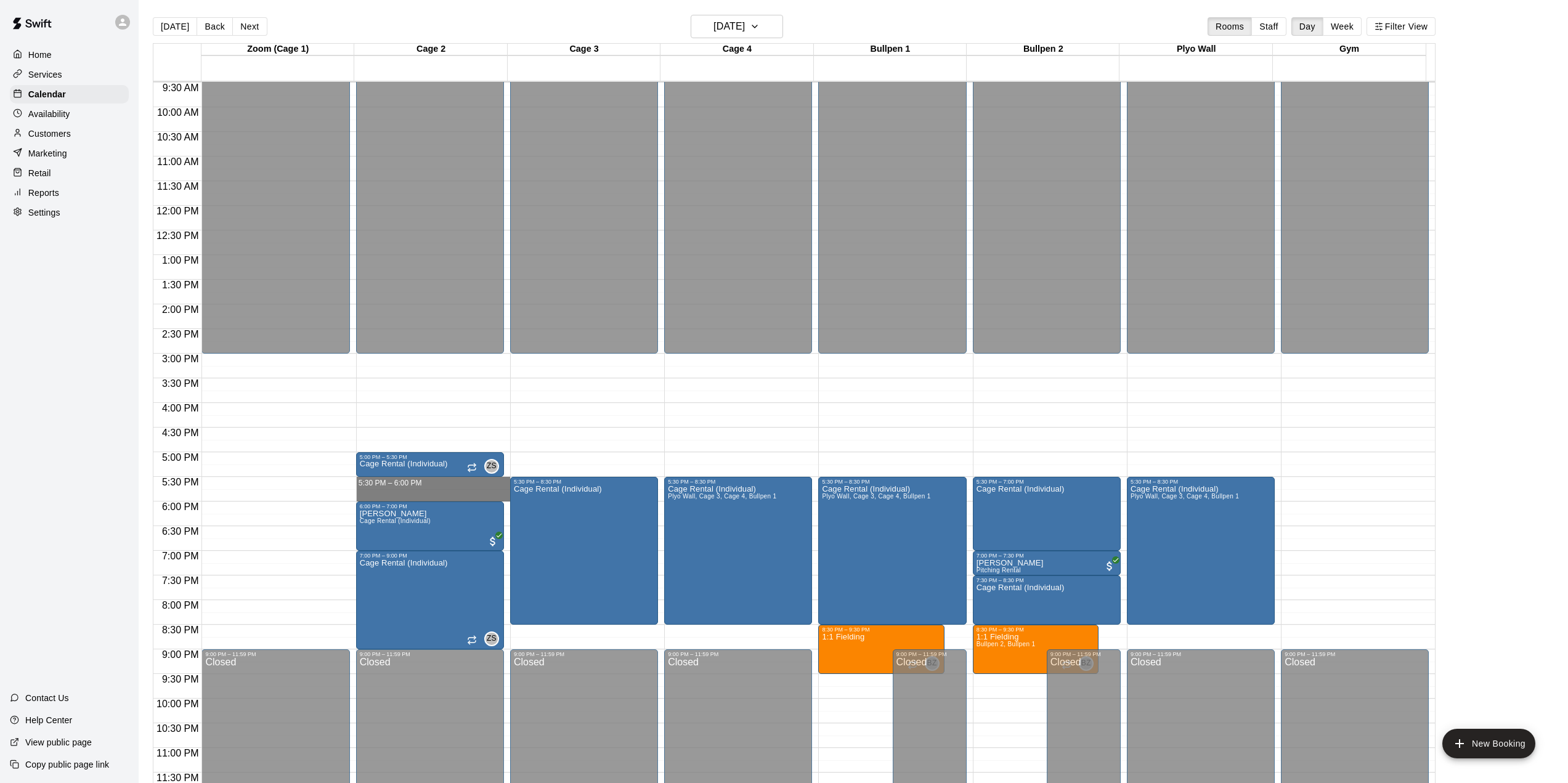
drag, startPoint x: 448, startPoint y: 477, endPoint x: 448, endPoint y: 490, distance: 13.0
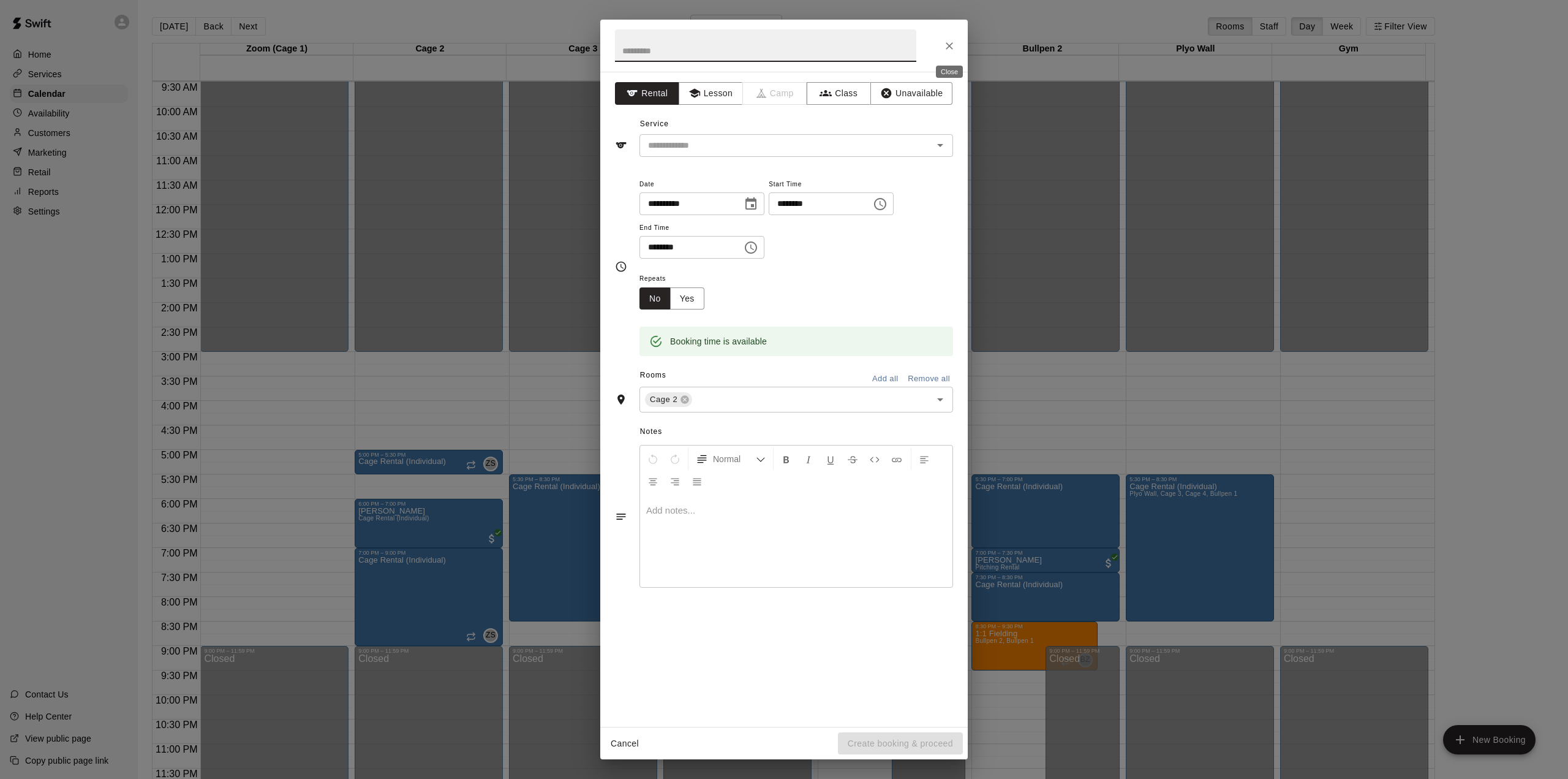
click at [951, 45] on icon "Close" at bounding box center [949, 46] width 7 height 7
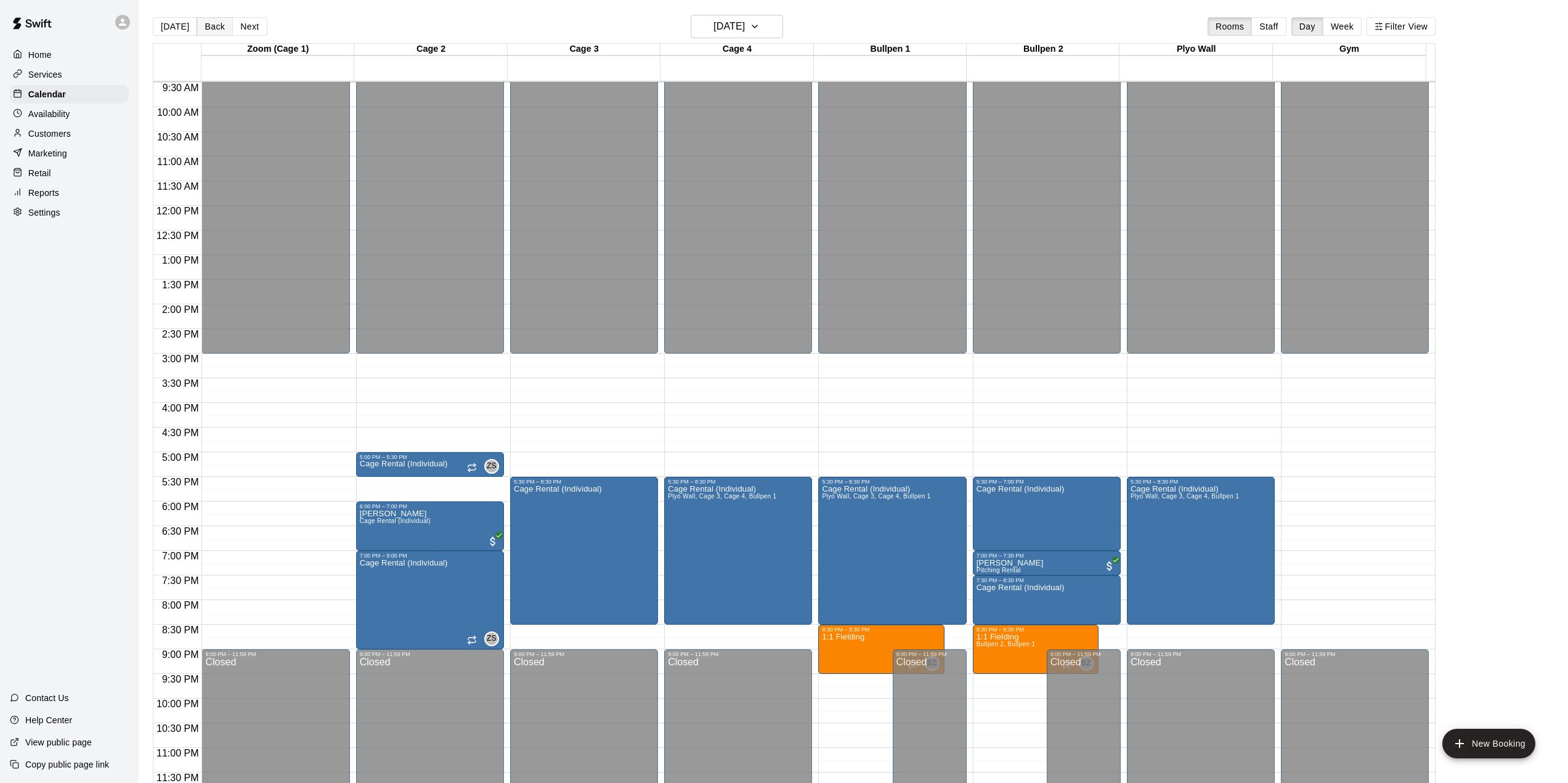
click at [212, 26] on button "Back" at bounding box center [215, 26] width 37 height 18
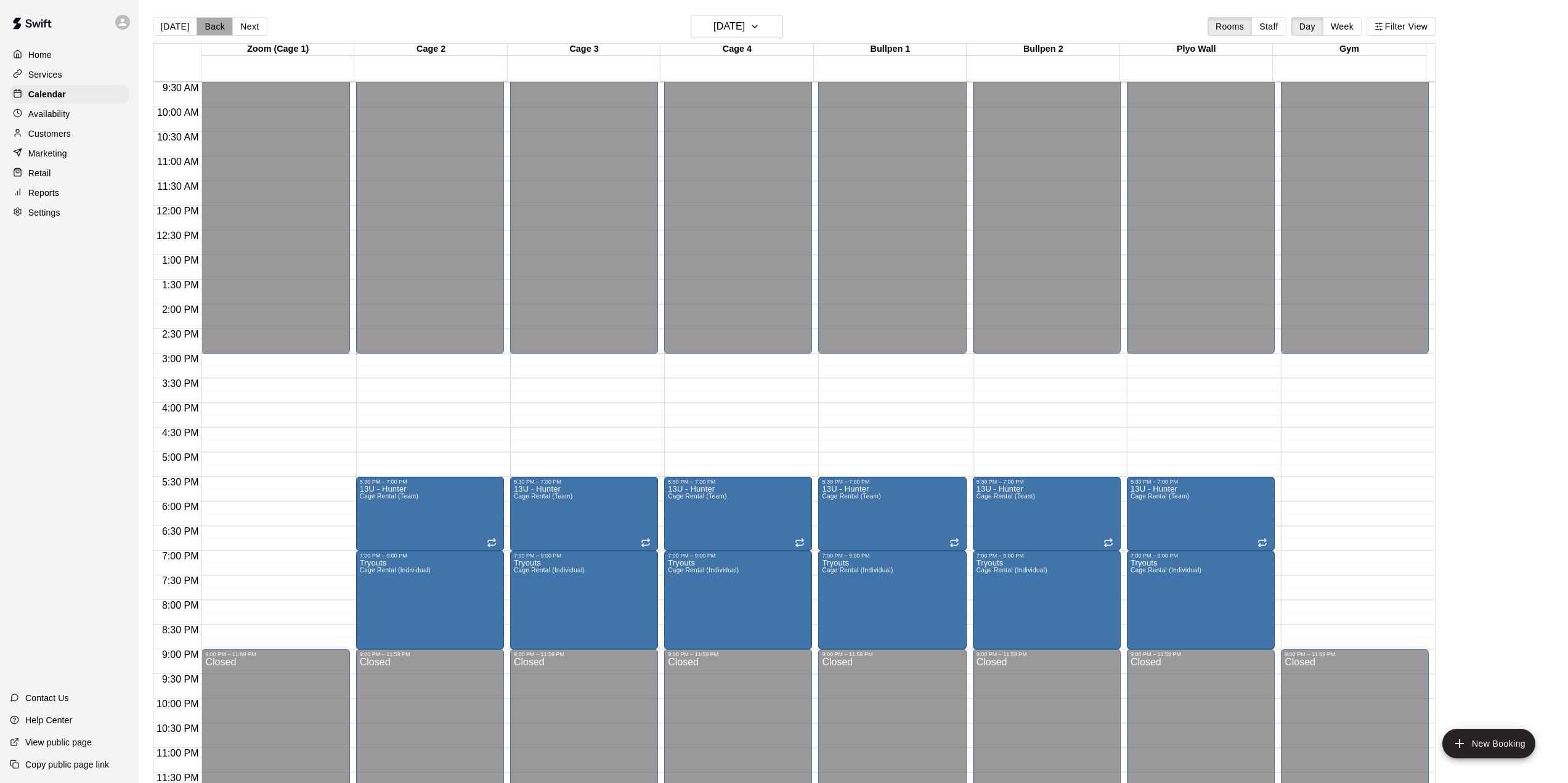
click at [212, 26] on button "Back" at bounding box center [215, 26] width 37 height 18
